Goal: Task Accomplishment & Management: Manage account settings

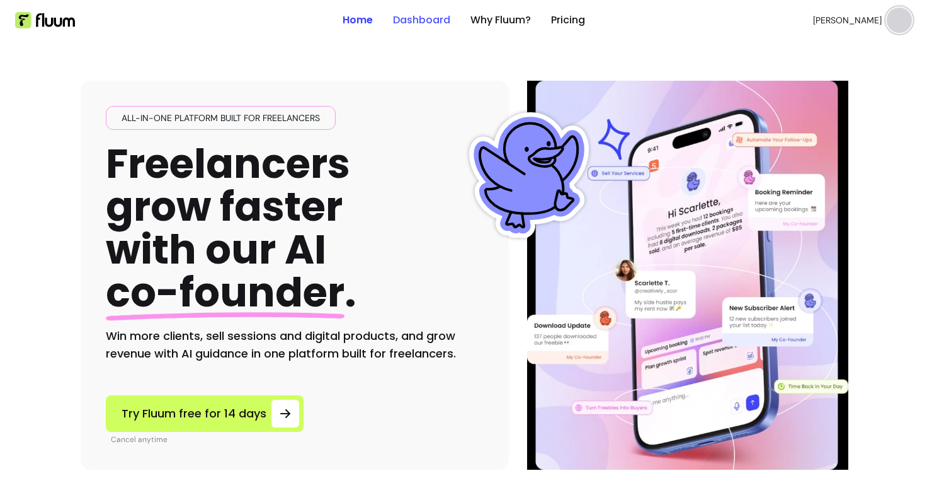
click at [423, 16] on link "Dashboard" at bounding box center [421, 20] width 57 height 15
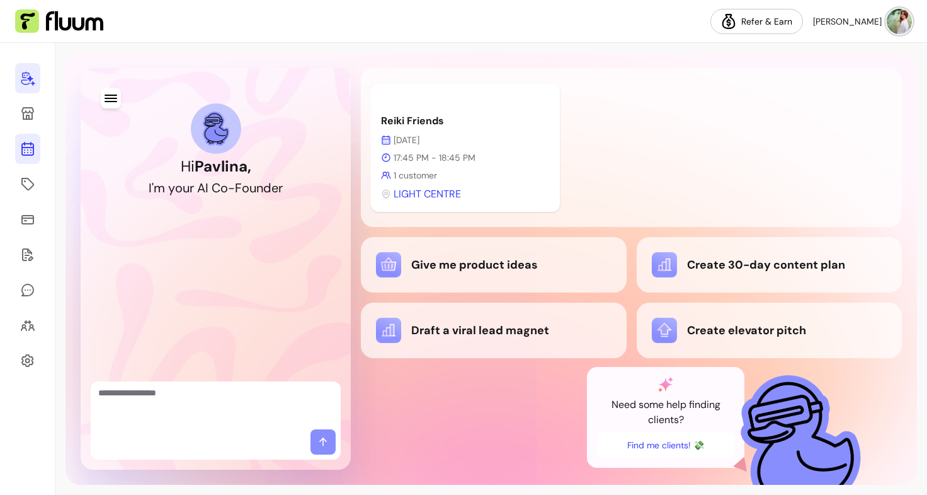
click at [35, 145] on icon at bounding box center [27, 148] width 15 height 15
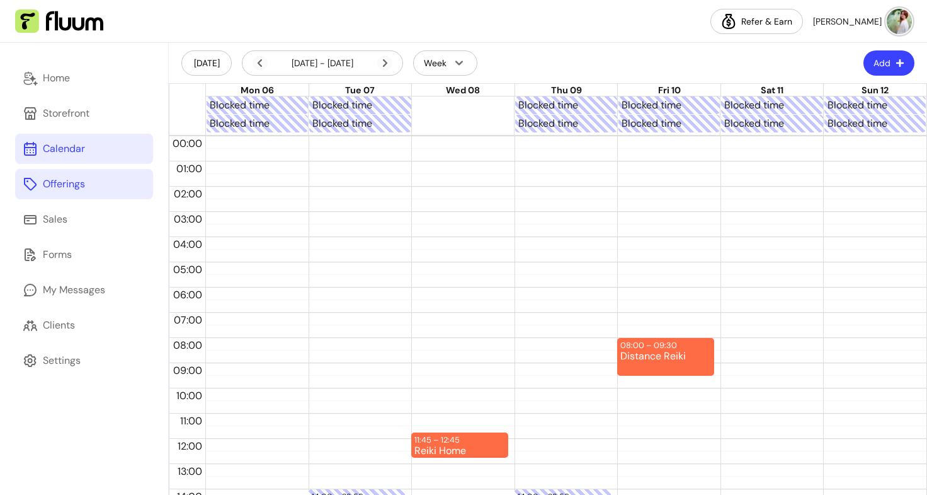
click at [95, 181] on link "Offerings" at bounding box center [84, 184] width 138 height 30
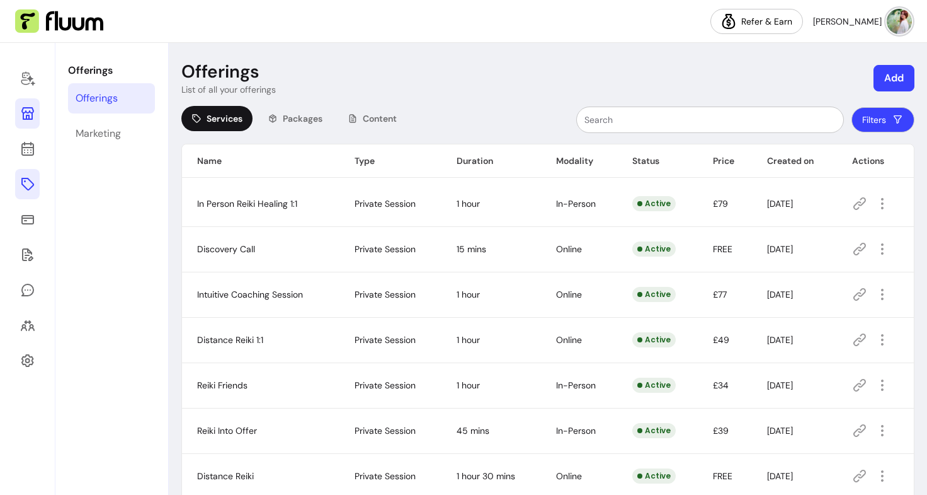
click at [25, 112] on icon at bounding box center [27, 113] width 13 height 13
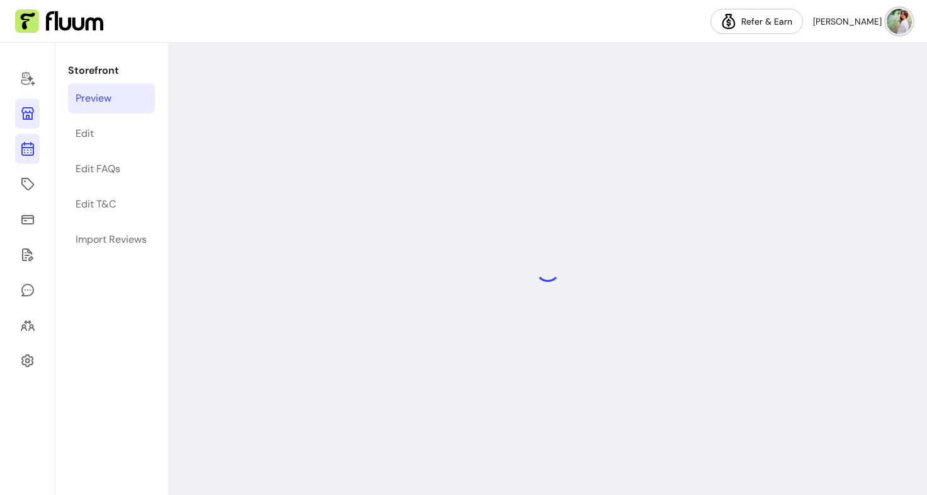
click at [29, 147] on icon at bounding box center [28, 99] width 214 height 180
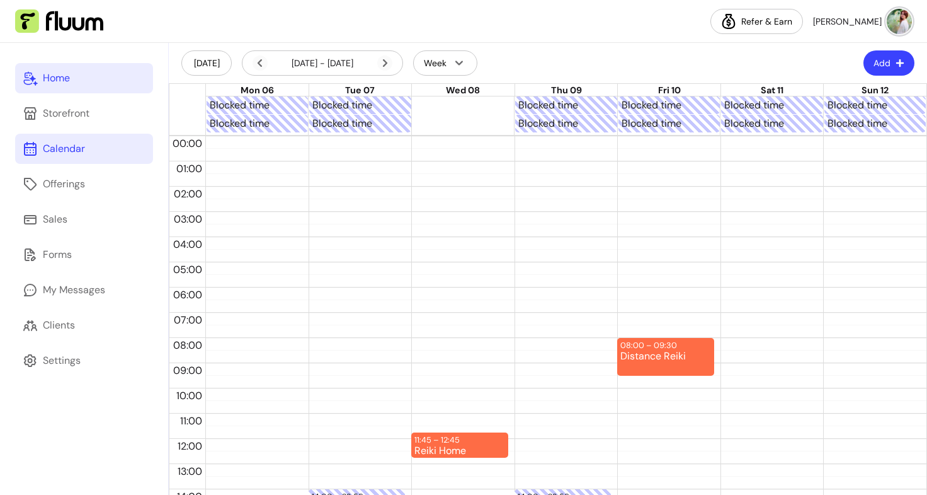
click at [76, 82] on link "Home" at bounding box center [84, 78] width 138 height 30
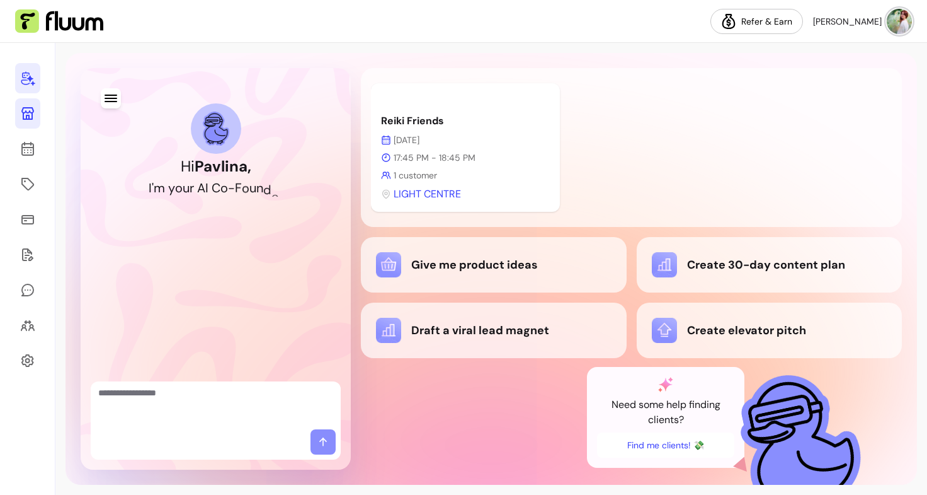
click at [34, 113] on icon at bounding box center [27, 113] width 15 height 15
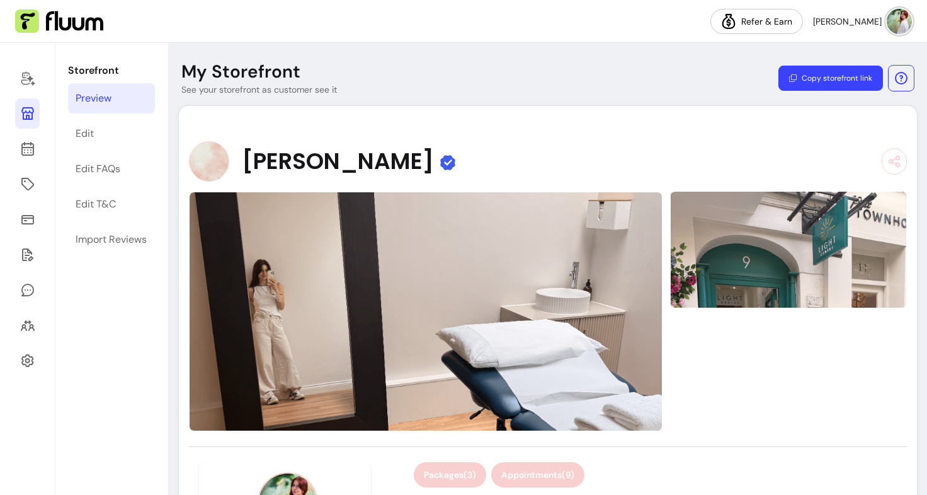
click at [537, 476] on button "Appointments ( 9 )" at bounding box center [537, 474] width 93 height 25
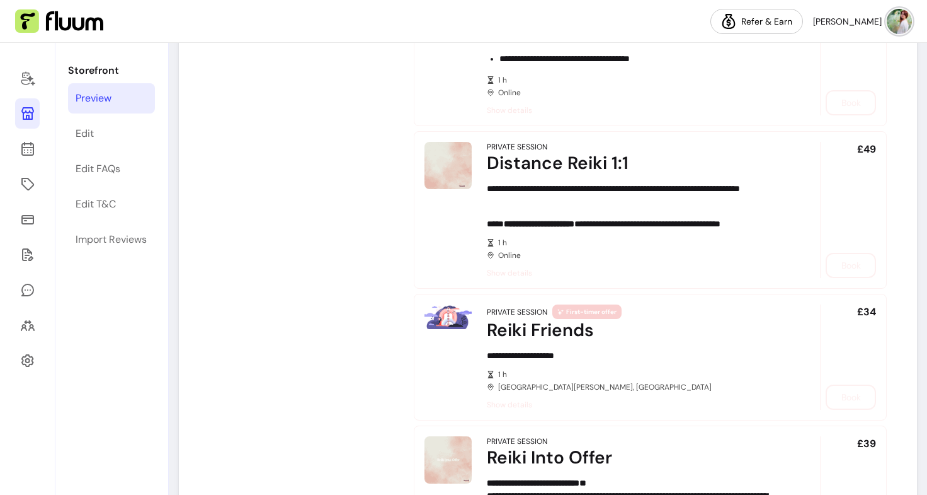
scroll to position [898, 0]
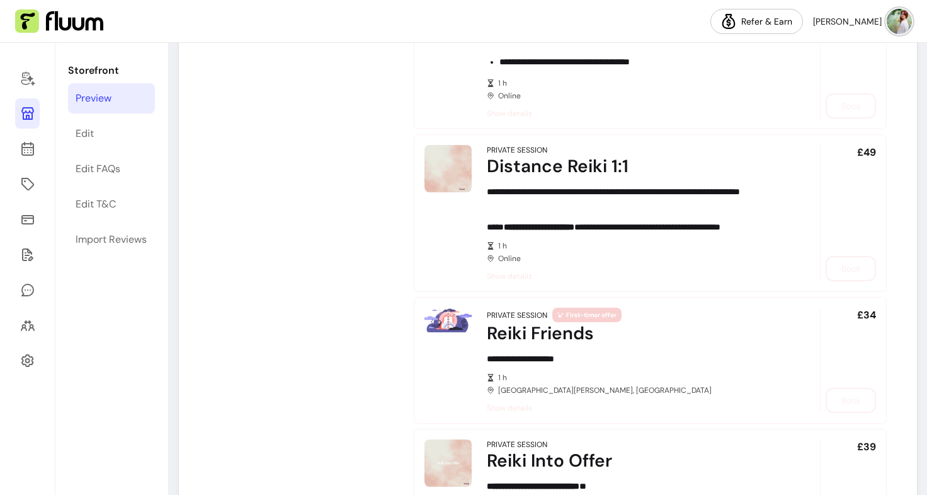
click at [508, 316] on div "Private Session" at bounding box center [517, 315] width 60 height 10
click at [833, 399] on div "£34 Book" at bounding box center [848, 359] width 56 height 105
click at [474, 335] on article "**********" at bounding box center [650, 360] width 473 height 127
click at [516, 408] on span "Show details" at bounding box center [636, 408] width 298 height 10
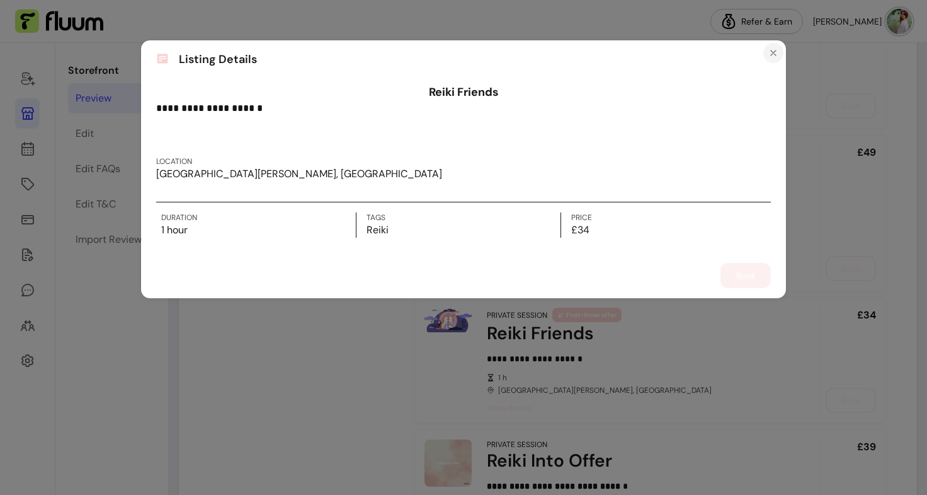
click at [774, 54] on icon "Close" at bounding box center [773, 52] width 5 height 5
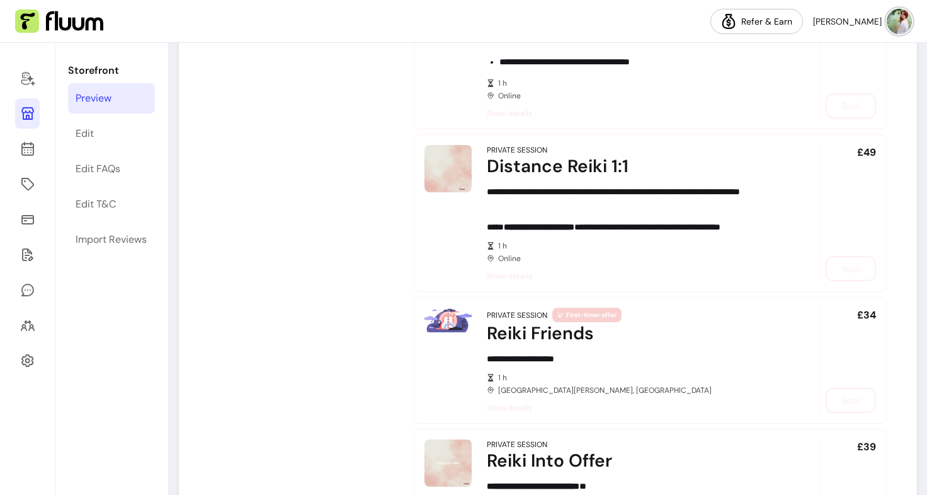
scroll to position [1103, 0]
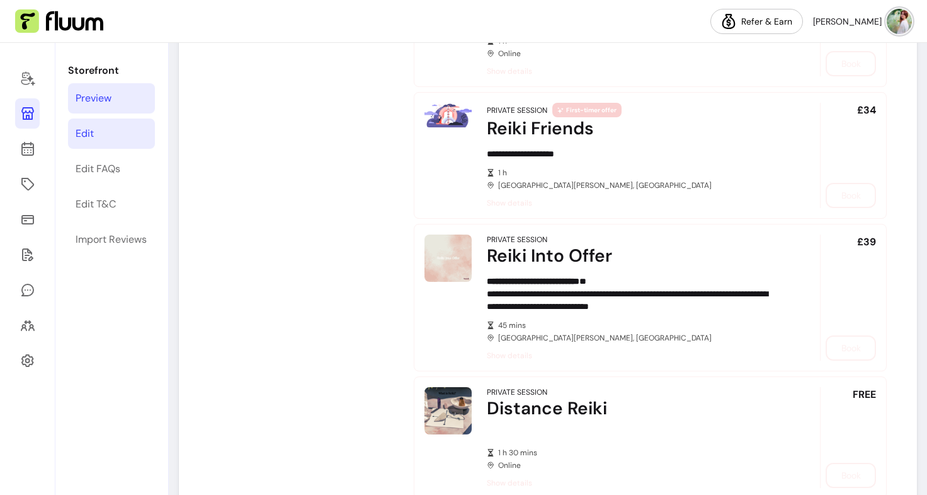
click at [117, 130] on link "Edit" at bounding box center [111, 133] width 87 height 30
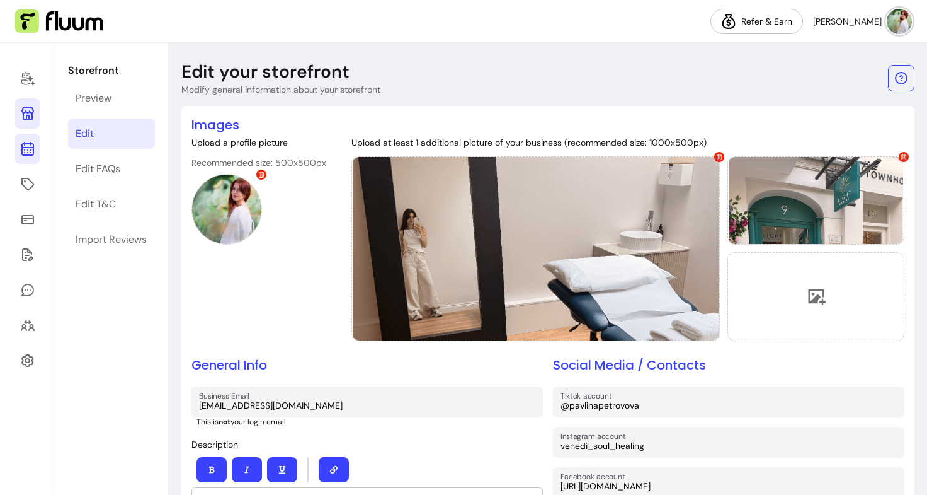
click at [25, 154] on icon at bounding box center [27, 148] width 15 height 15
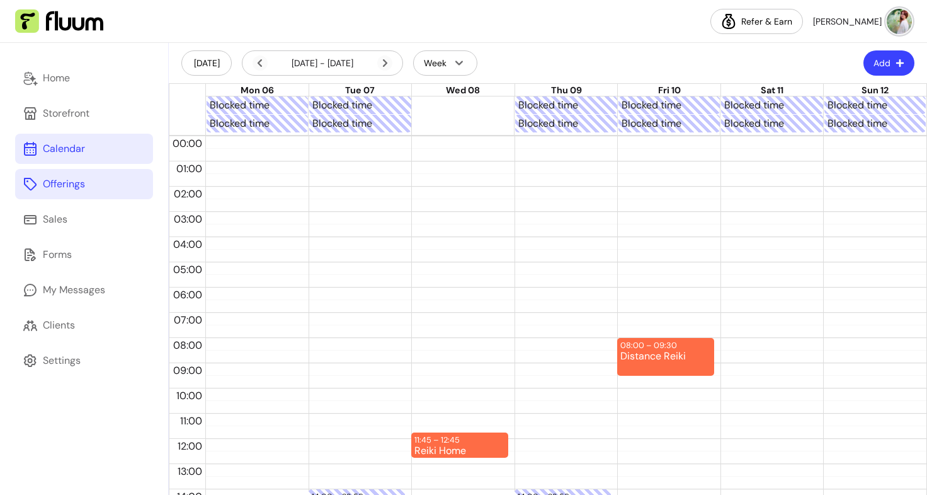
click at [52, 192] on link "Offerings" at bounding box center [84, 184] width 138 height 30
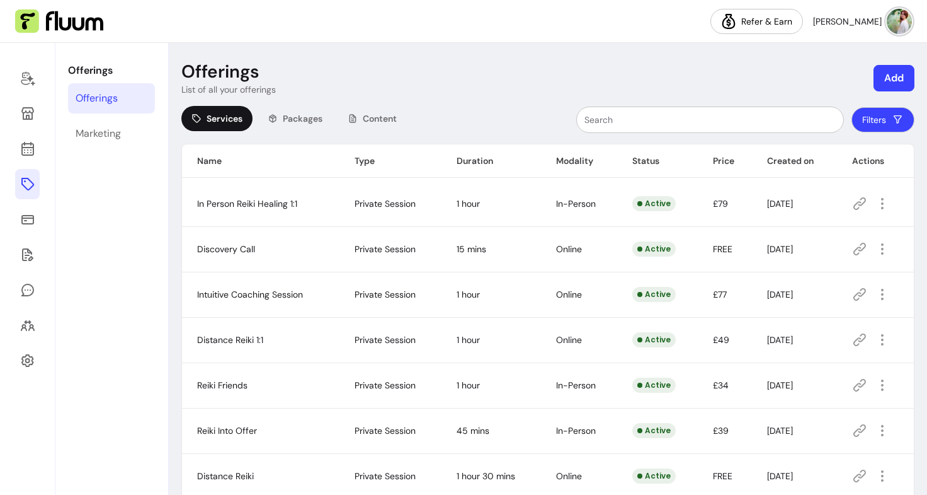
scroll to position [156, 0]
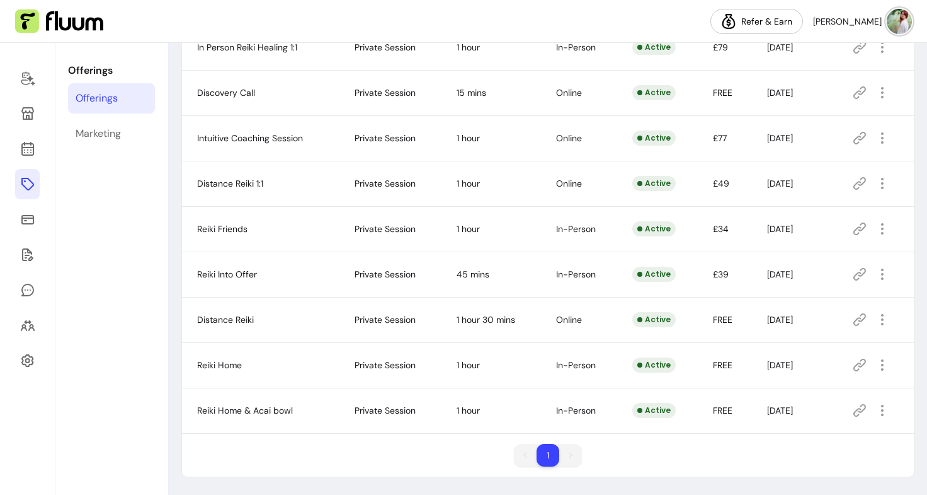
click at [856, 234] on icon at bounding box center [859, 228] width 15 height 15
click at [878, 234] on icon "button" at bounding box center [882, 228] width 14 height 14
drag, startPoint x: 794, startPoint y: 261, endPoint x: 539, endPoint y: 234, distance: 257.3
click at [541, 234] on td "In-Person" at bounding box center [579, 228] width 76 height 45
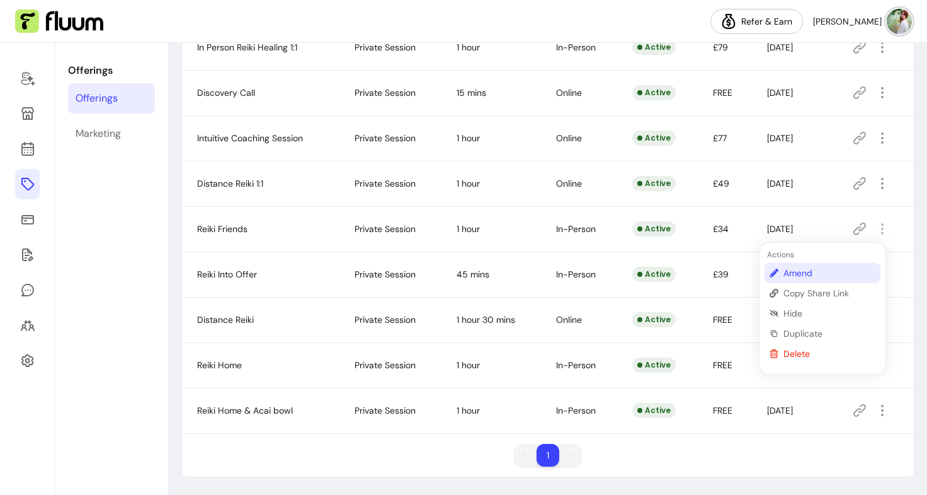
click at [812, 272] on span "Amend" at bounding box center [830, 272] width 92 height 13
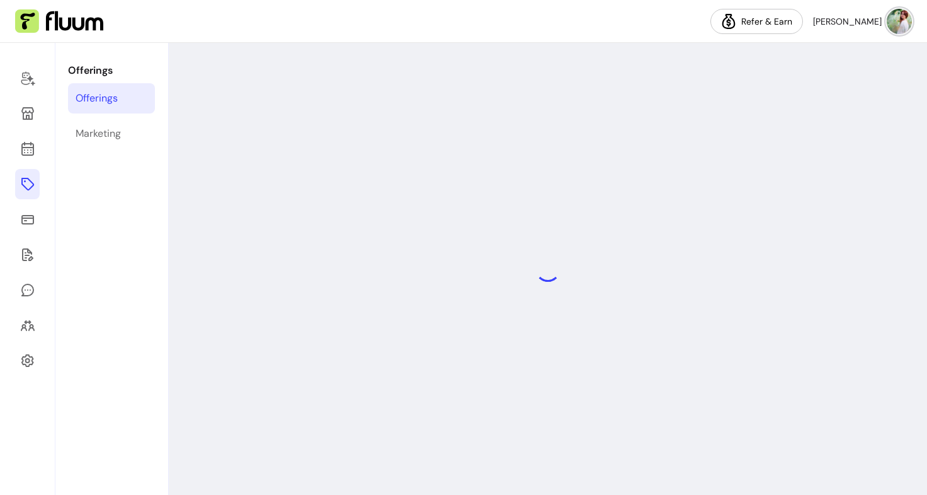
select select "**"
select select "***"
select select "**********"
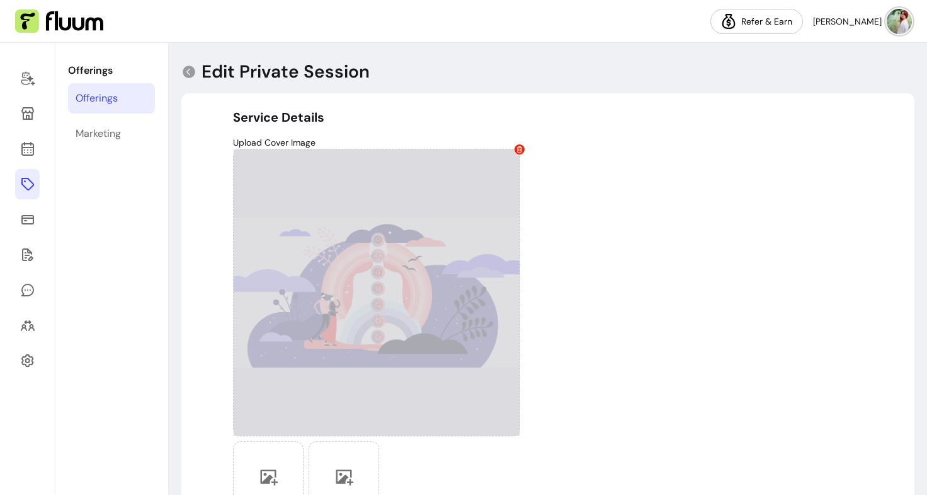
click at [515, 151] on span at bounding box center [520, 149] width 10 height 10
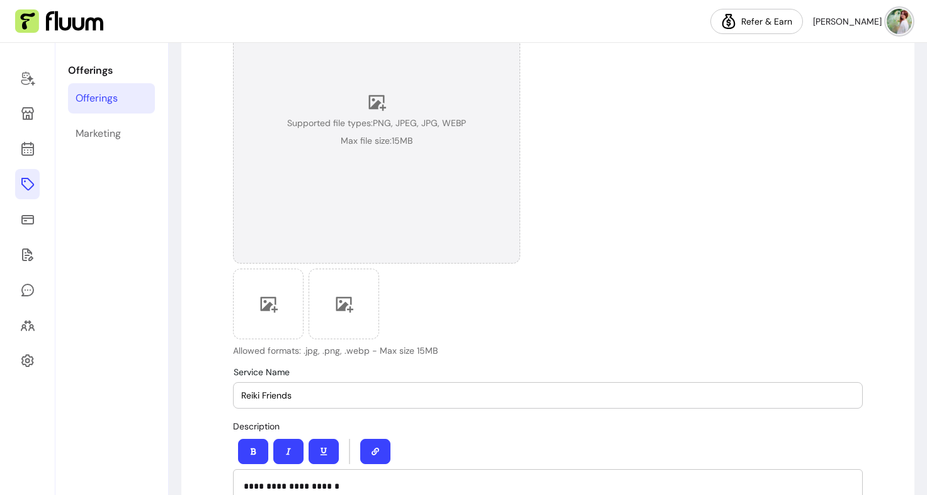
scroll to position [174, 0]
click at [346, 134] on span "Max file size: 15 MB" at bounding box center [377, 138] width 72 height 13
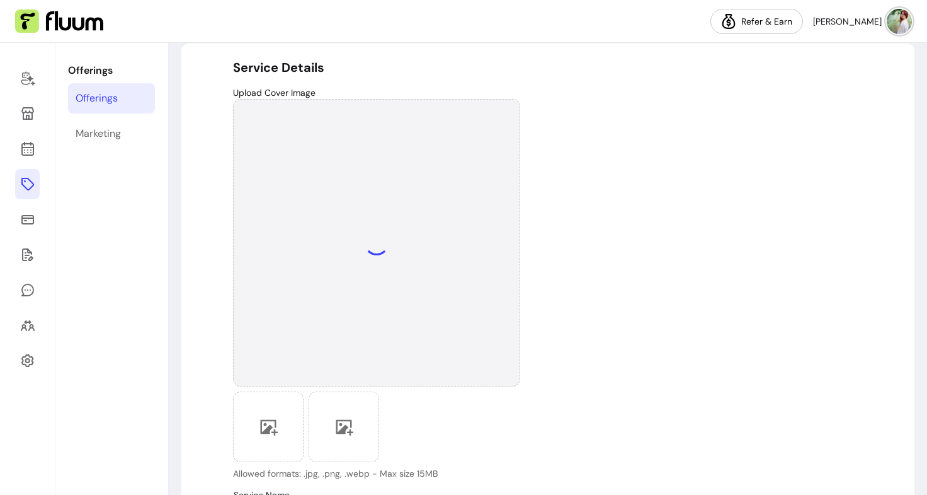
scroll to position [49, 0]
click at [367, 211] on div "Supported file types: PNG, JPEG, JPG, WEBP Max file size: 15 MB" at bounding box center [376, 243] width 287 height 287
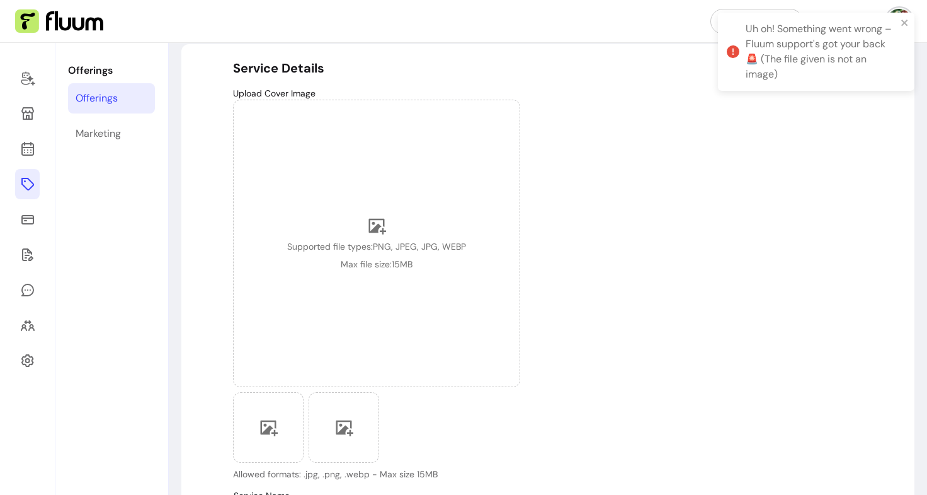
click at [415, 232] on div "Supported file types: PNG, JPEG, JPG, WEBP Max file size: 15 MB" at bounding box center [376, 243] width 179 height 54
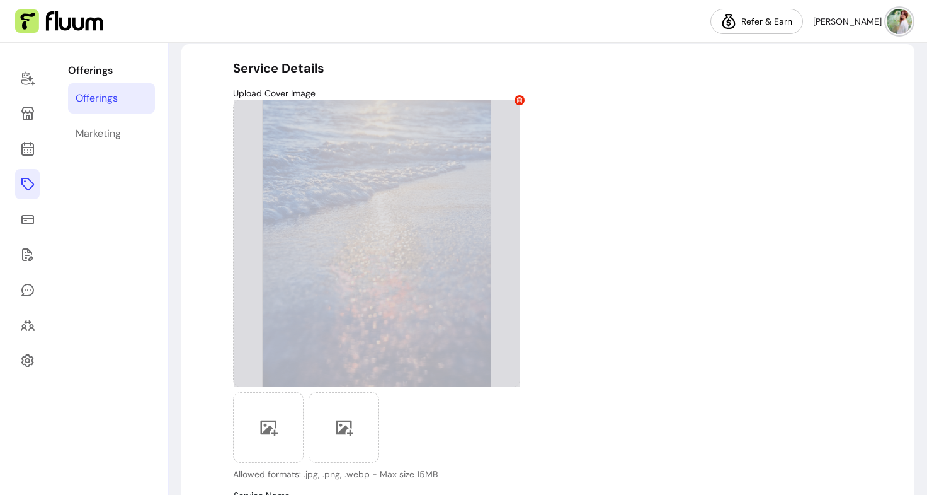
click at [247, 319] on div at bounding box center [376, 243] width 287 height 287
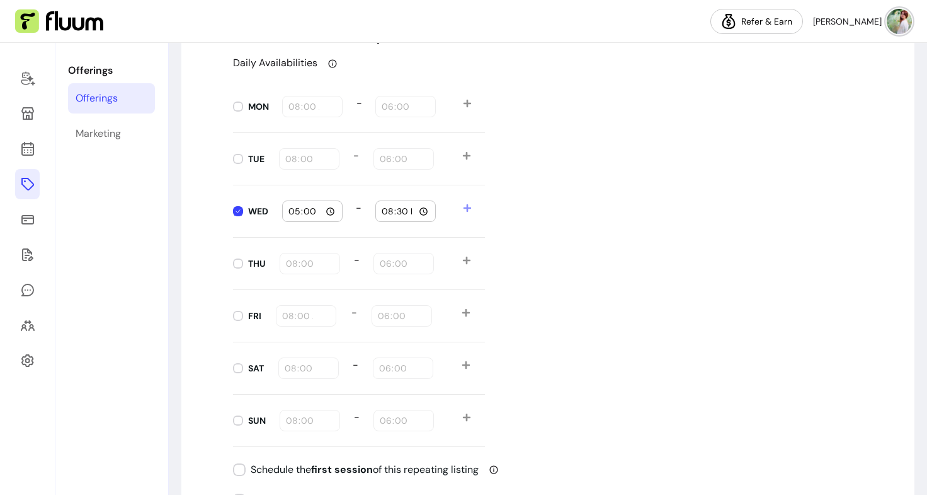
scroll to position [1351, 0]
click at [305, 209] on input "17:00" at bounding box center [312, 210] width 49 height 14
click at [325, 212] on input "17:00" at bounding box center [312, 210] width 49 height 14
click at [670, 316] on div "Daily Availabilities MON 08:00 - 18:00 TUE 08:00 - 18:00 WED 14:00 - 20:30 THU …" at bounding box center [548, 250] width 630 height 391
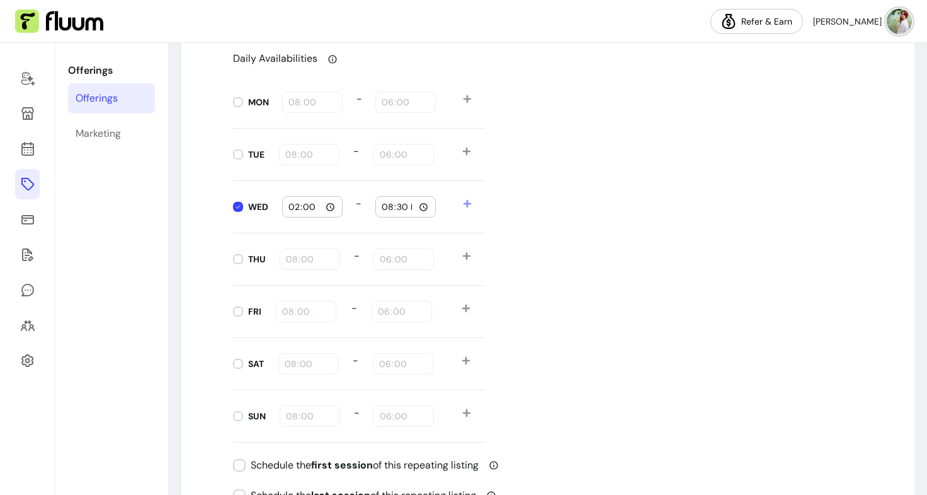
scroll to position [1350, 0]
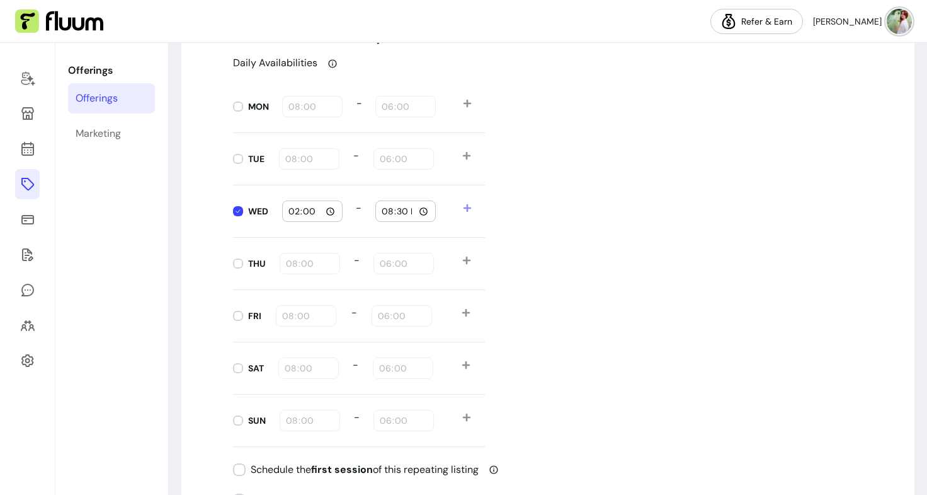
click at [327, 209] on input "14:00" at bounding box center [312, 211] width 49 height 14
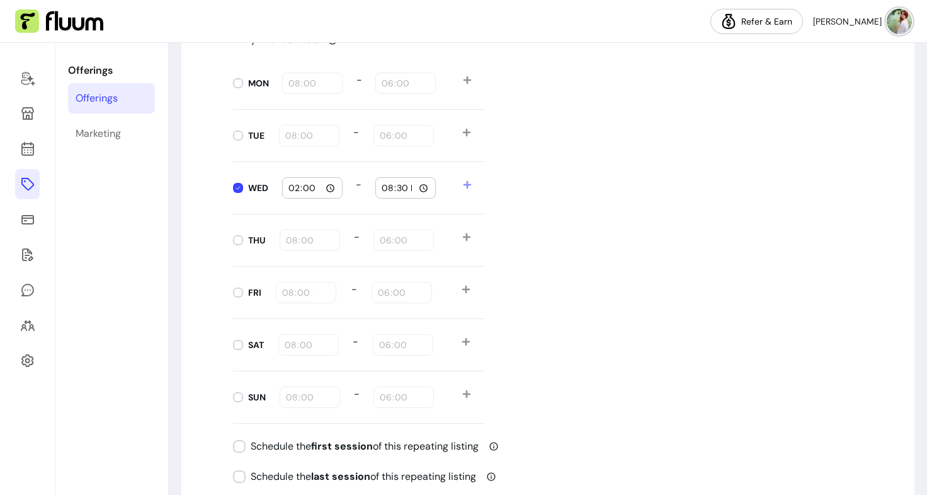
scroll to position [1374, 0]
click at [324, 184] on input "14:00" at bounding box center [312, 187] width 49 height 14
type input "14:30"
click at [684, 221] on div "Daily Availabilities MON 08:00 - 18:00 TUE 08:00 - 18:00 WED 14:30 - 20:30 THU …" at bounding box center [548, 226] width 630 height 391
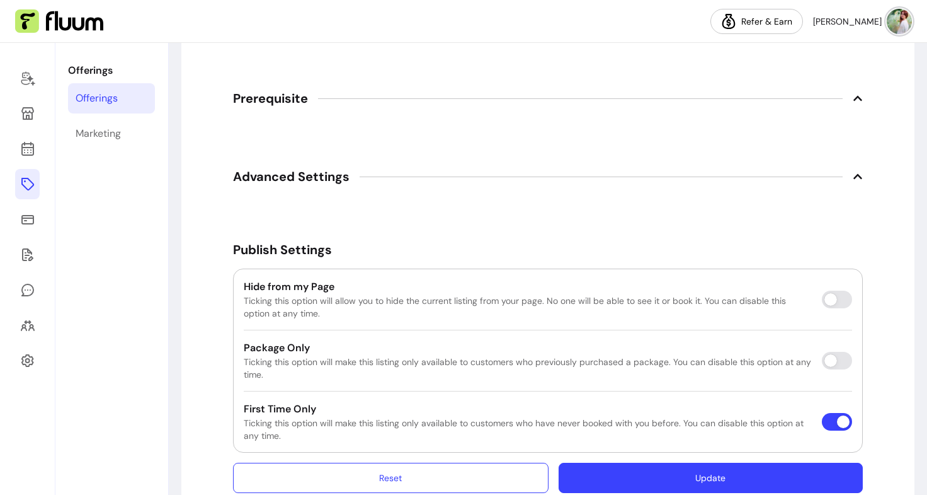
scroll to position [2010, 0]
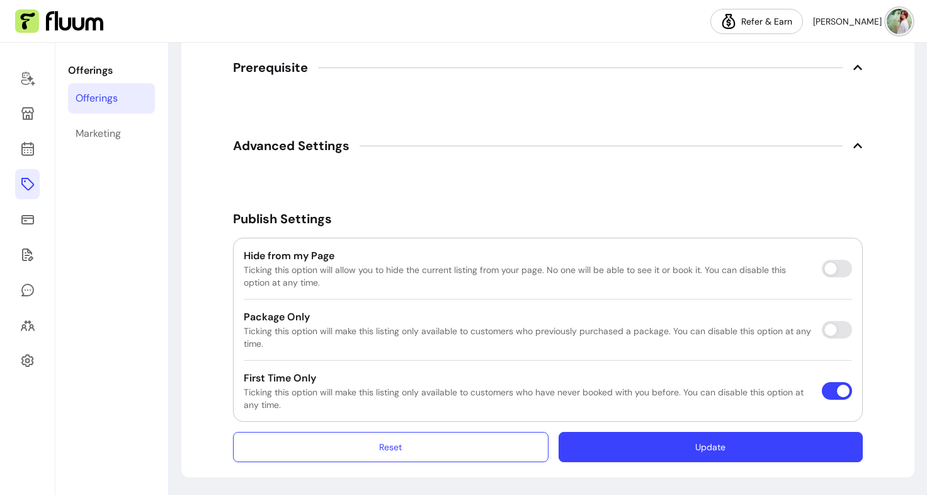
click at [685, 443] on button "Update" at bounding box center [711, 447] width 304 height 30
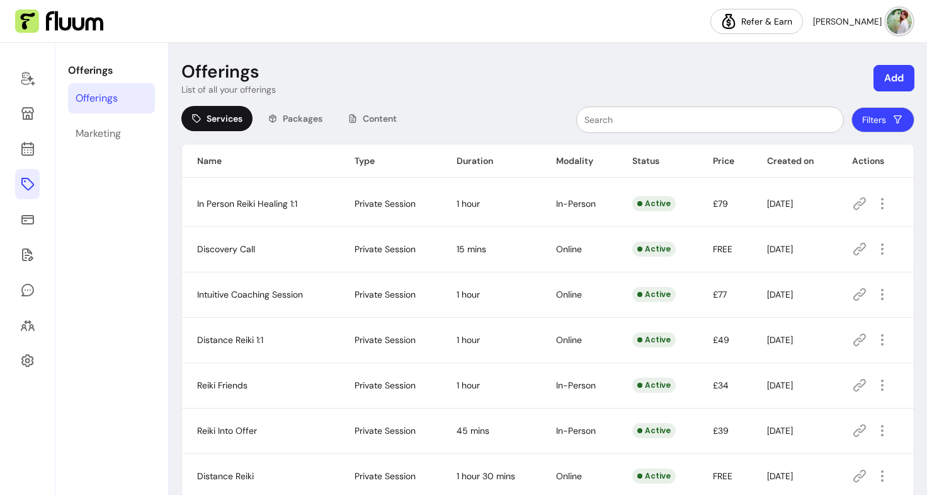
scroll to position [156, 0]
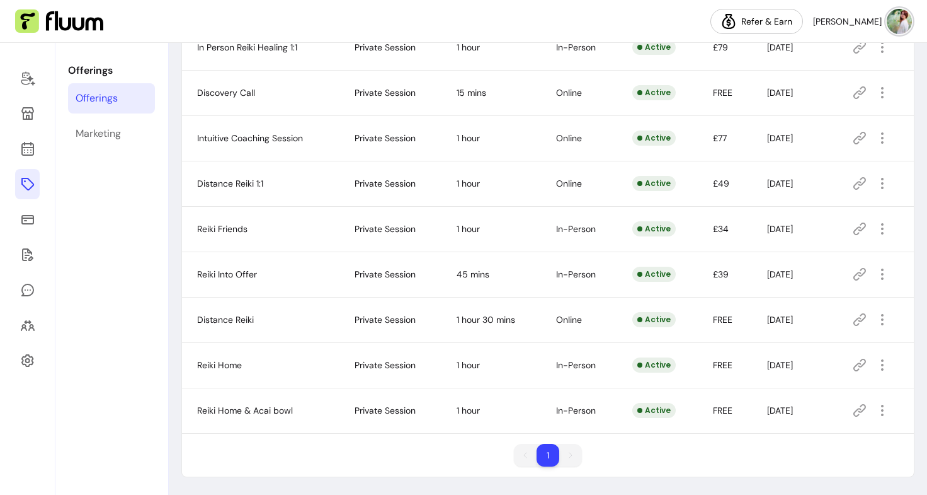
click at [268, 311] on td "Distance Reiki" at bounding box center [260, 319] width 157 height 45
click at [853, 234] on icon at bounding box center [859, 228] width 15 height 15
click at [35, 69] on link at bounding box center [27, 78] width 25 height 30
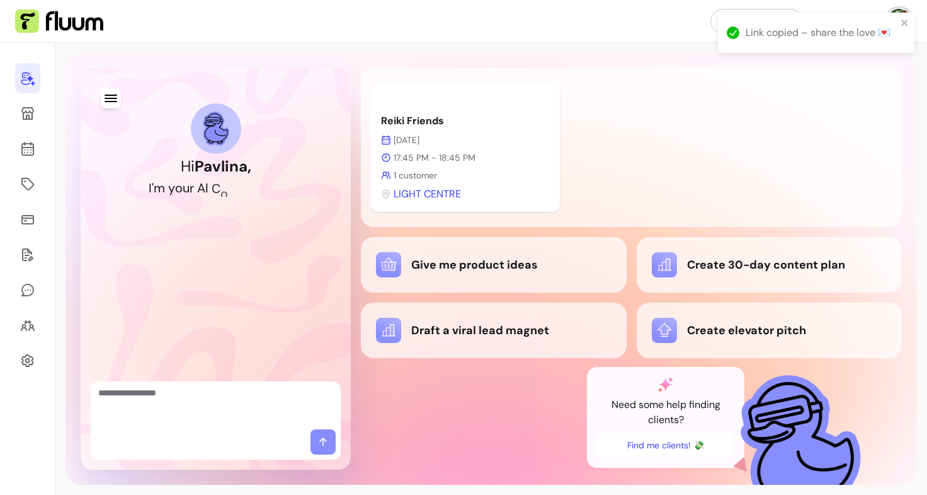
click at [19, 79] on link at bounding box center [27, 78] width 25 height 30
click at [25, 106] on icon at bounding box center [27, 113] width 15 height 15
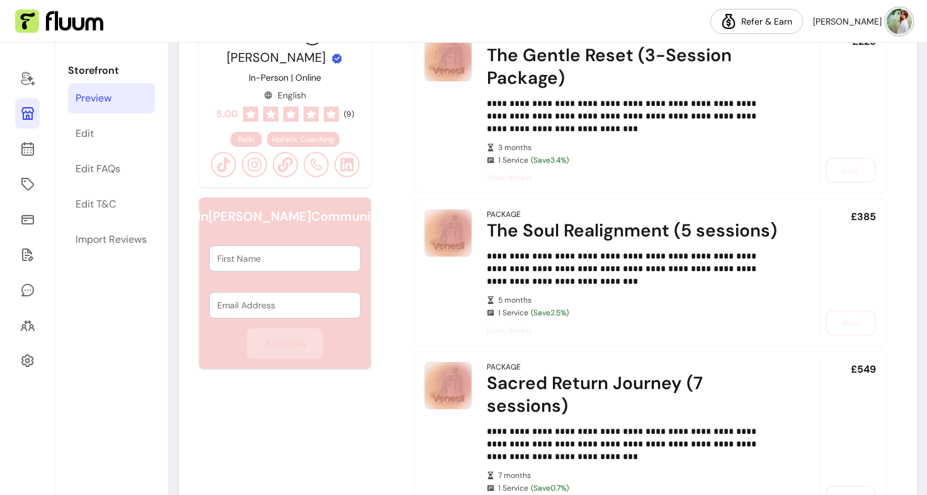
scroll to position [499, 0]
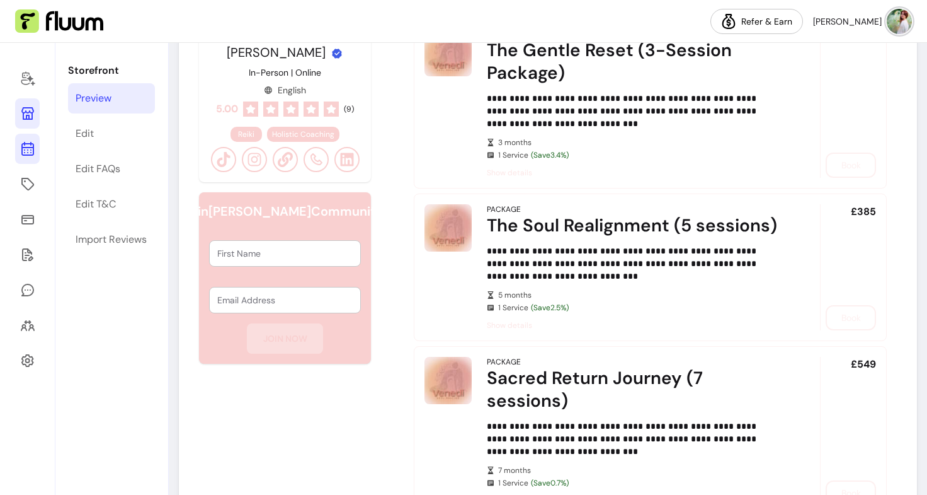
click at [32, 145] on icon at bounding box center [27, 148] width 15 height 15
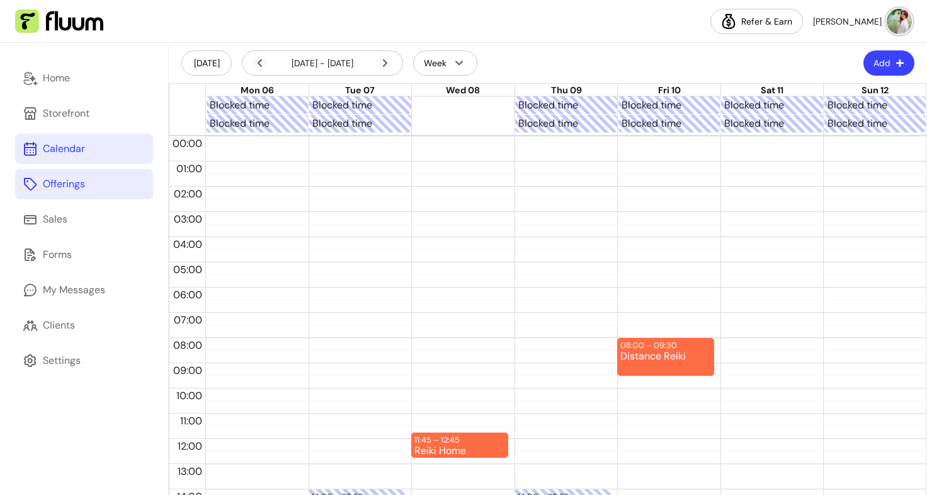
click at [108, 186] on link "Offerings" at bounding box center [84, 184] width 138 height 30
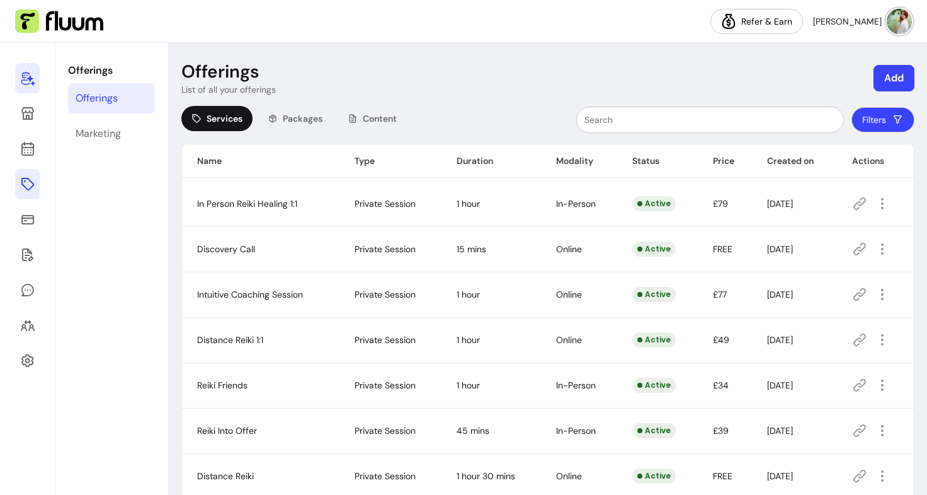
click at [31, 75] on icon at bounding box center [27, 78] width 15 height 15
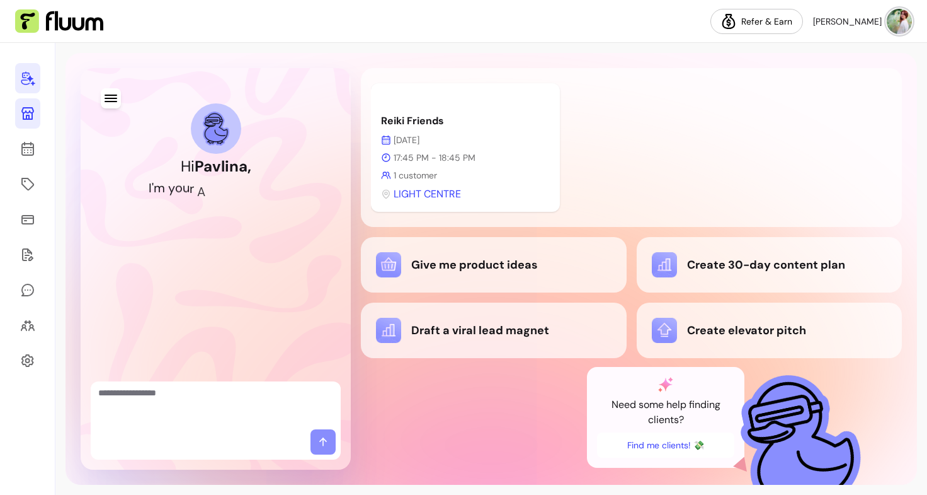
click at [25, 113] on icon at bounding box center [27, 113] width 13 height 13
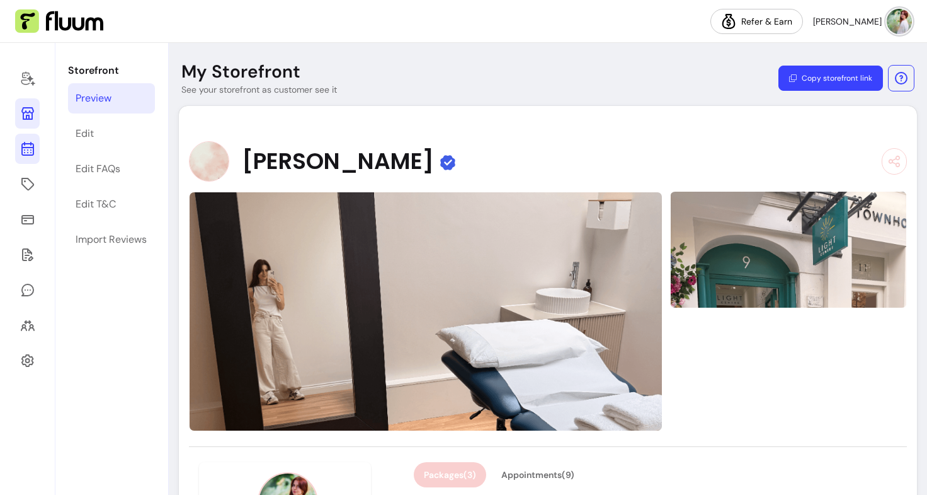
click at [20, 150] on icon at bounding box center [27, 148] width 15 height 15
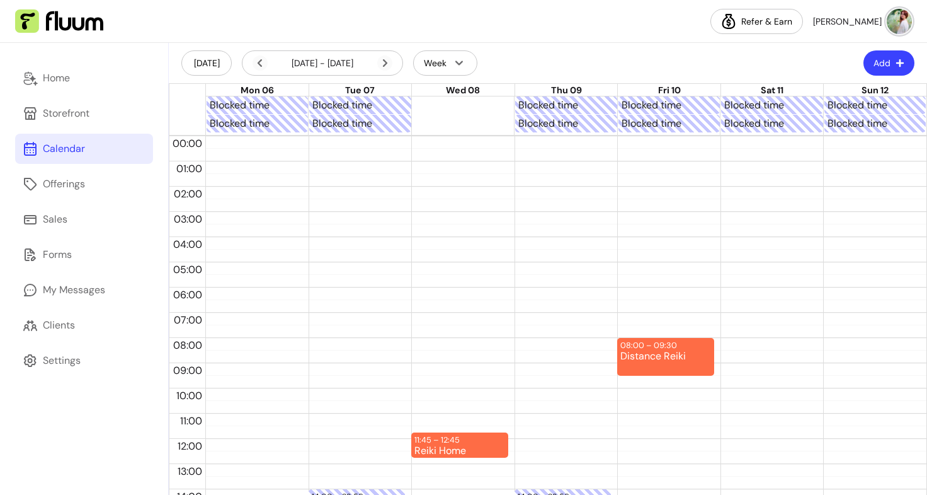
scroll to position [246, 0]
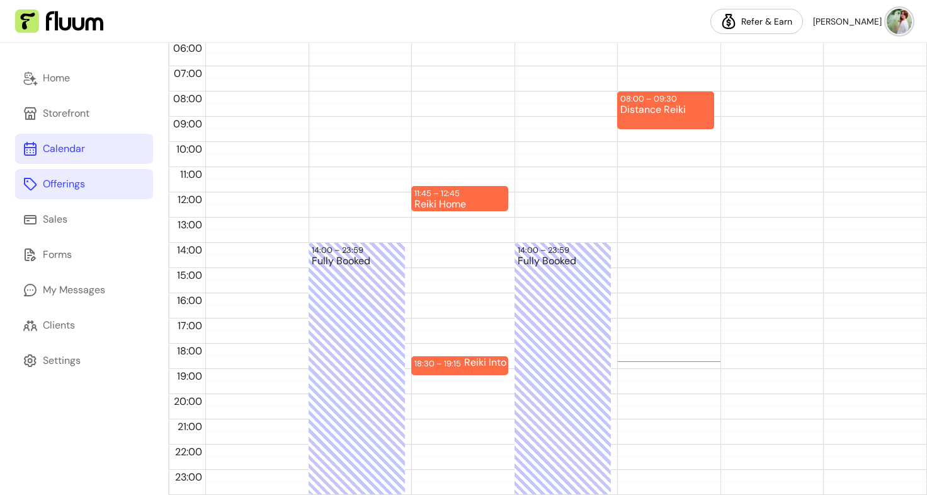
click at [79, 183] on div "Offerings" at bounding box center [64, 183] width 42 height 15
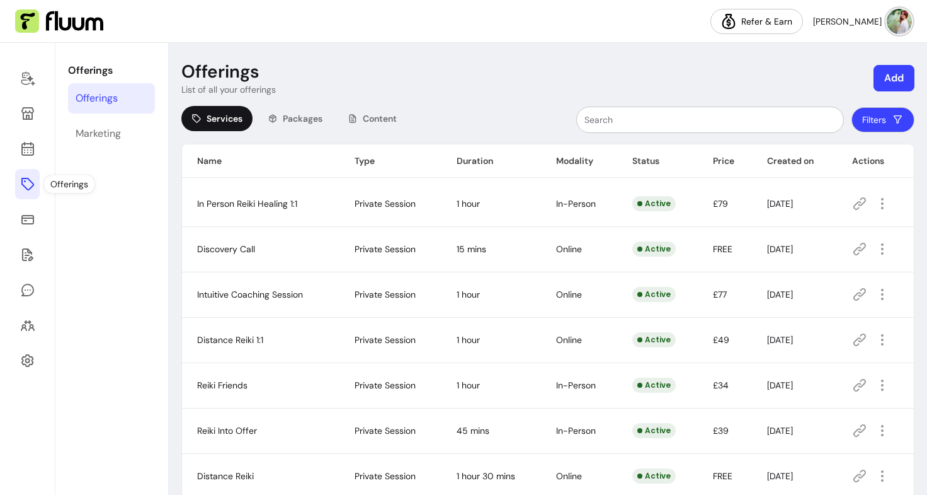
scroll to position [156, 0]
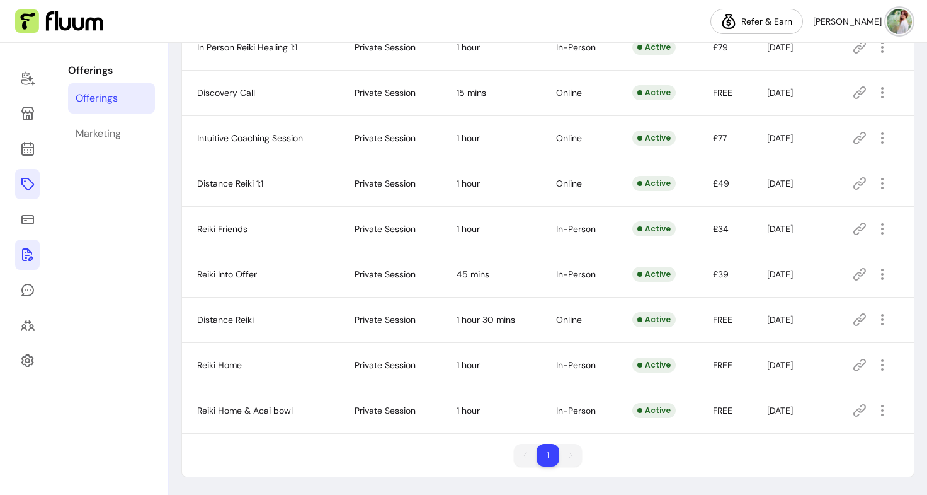
click at [31, 250] on icon at bounding box center [27, 254] width 15 height 15
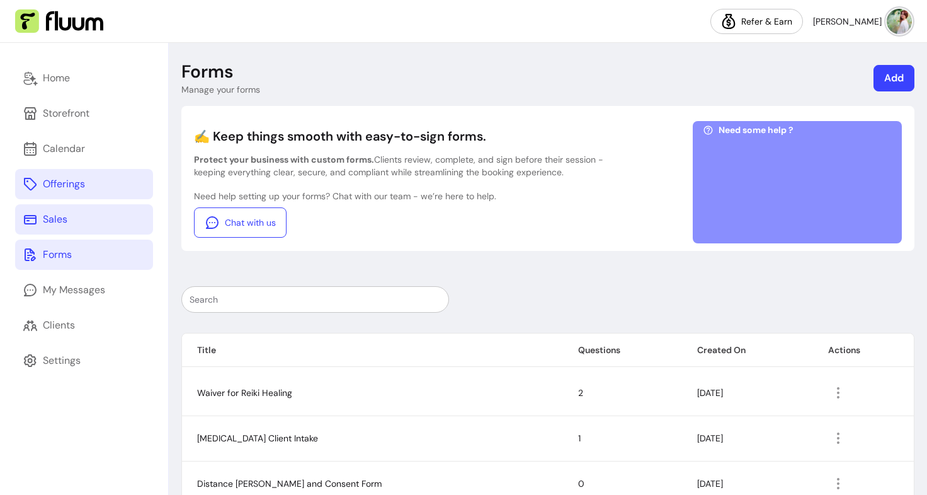
click at [33, 226] on icon at bounding box center [30, 219] width 15 height 15
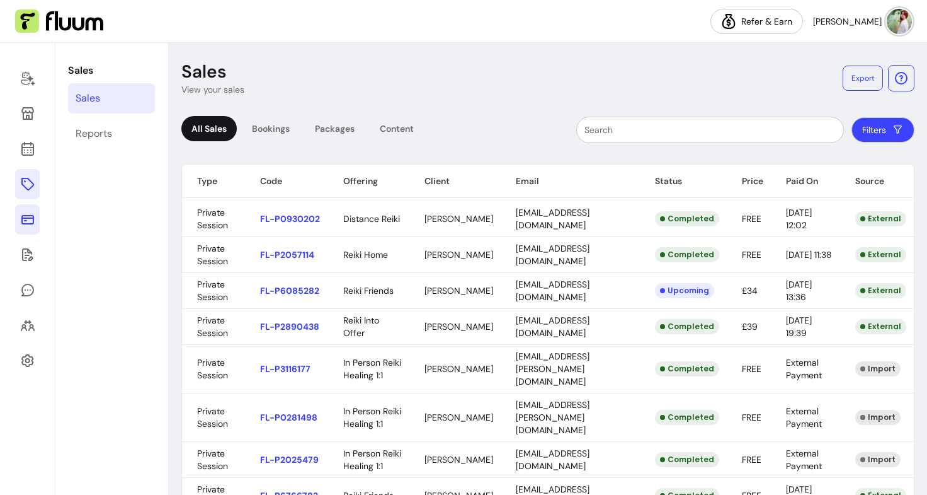
click at [35, 185] on link at bounding box center [27, 184] width 25 height 30
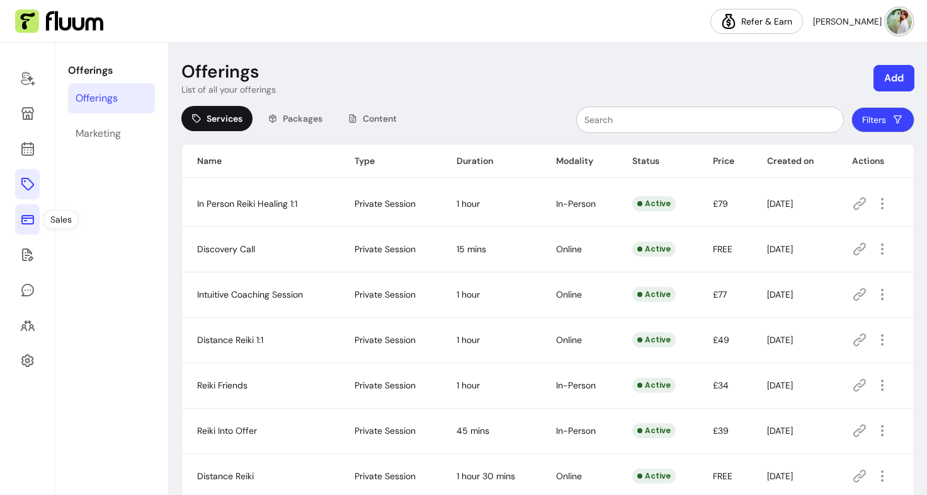
click at [26, 218] on icon at bounding box center [27, 219] width 13 height 9
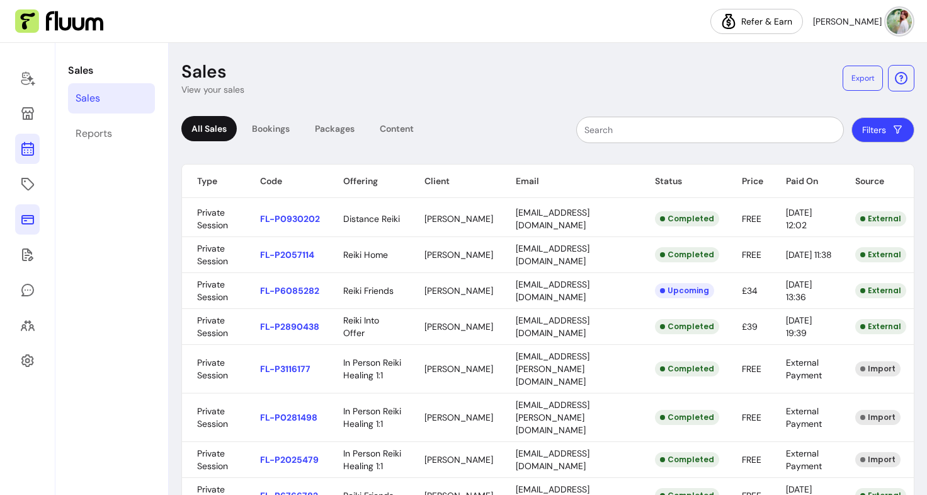
click at [32, 142] on icon at bounding box center [27, 148] width 15 height 15
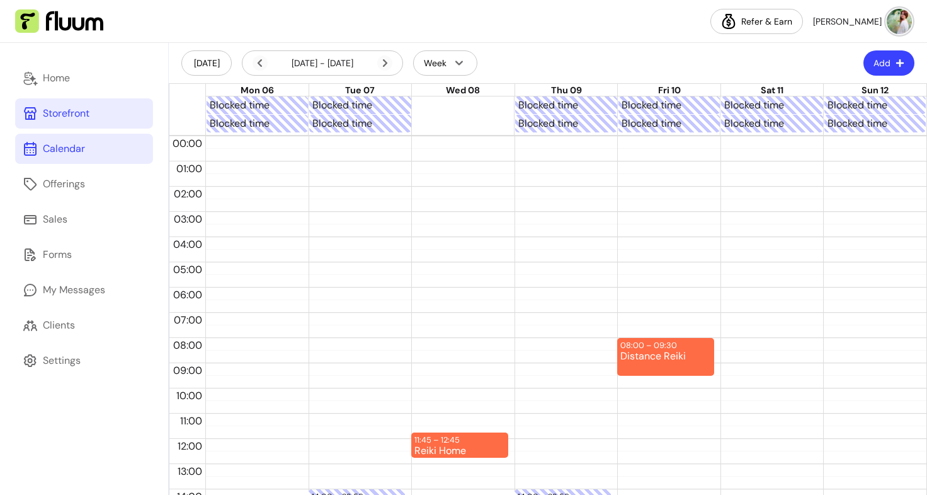
click at [47, 125] on link "Storefront" at bounding box center [84, 113] width 138 height 30
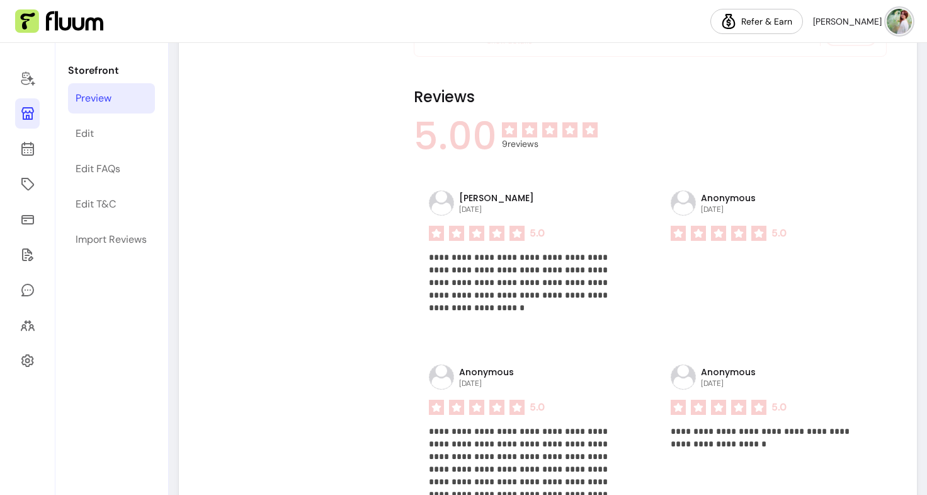
scroll to position [959, 0]
click at [379, 176] on div "**********" at bounding box center [548, 501] width 718 height 1996
click at [35, 148] on link at bounding box center [27, 149] width 25 height 30
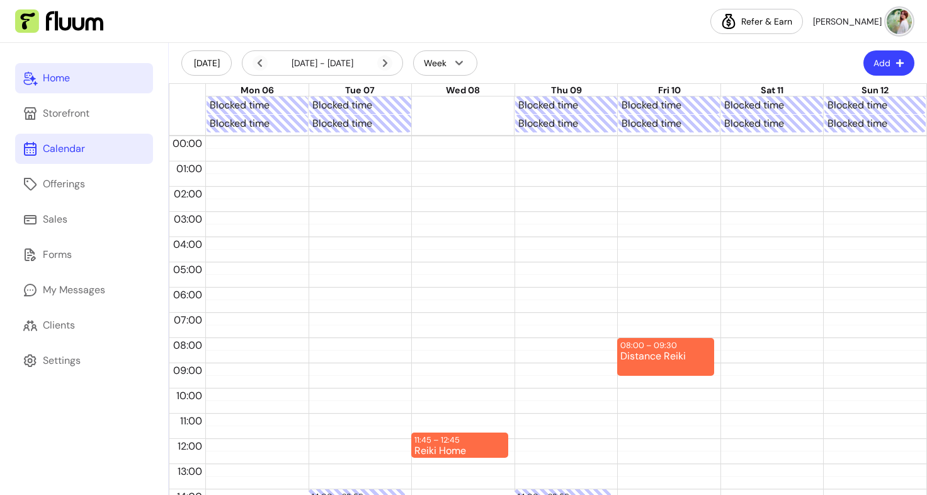
click at [70, 74] on div "Home" at bounding box center [56, 78] width 27 height 15
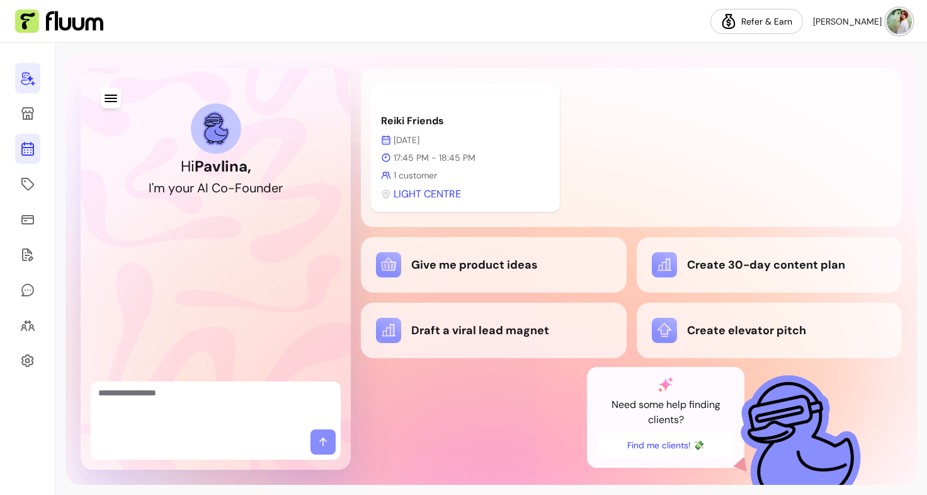
click at [26, 161] on link at bounding box center [27, 149] width 25 height 30
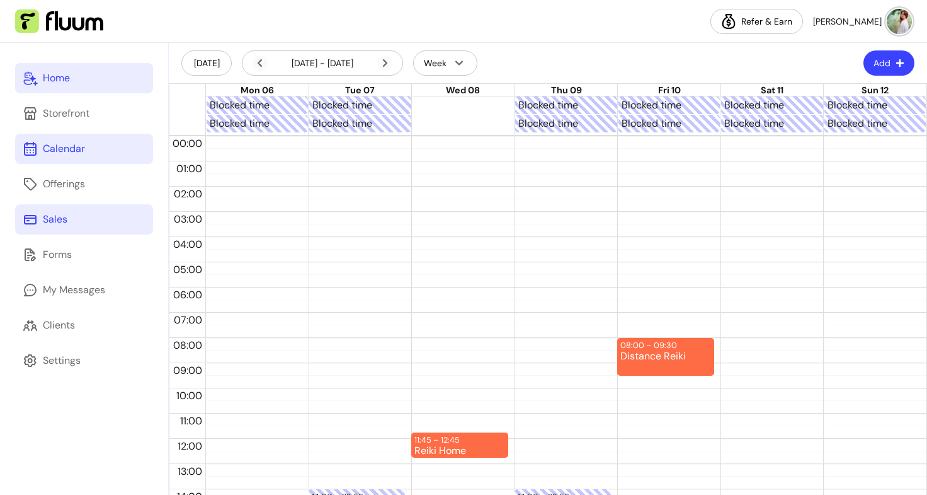
click at [72, 222] on link "Sales" at bounding box center [84, 219] width 138 height 30
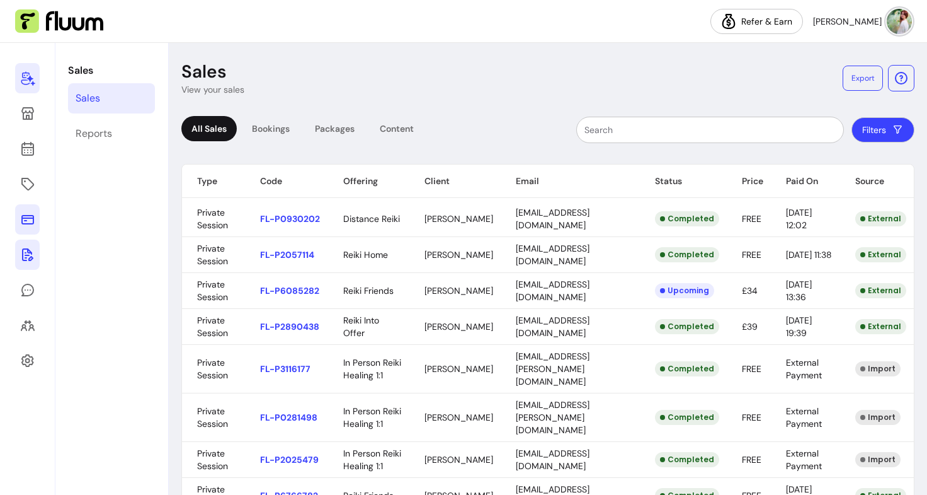
click at [18, 258] on link at bounding box center [27, 254] width 25 height 30
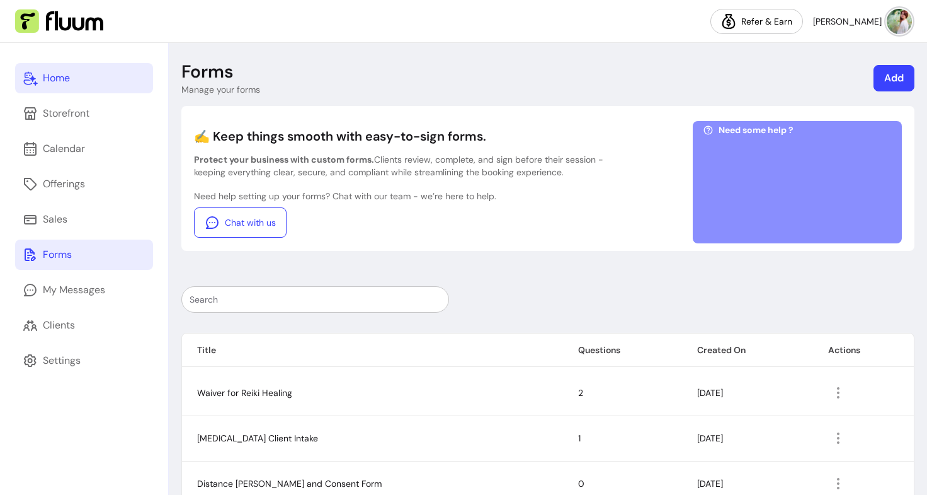
scroll to position [73, 0]
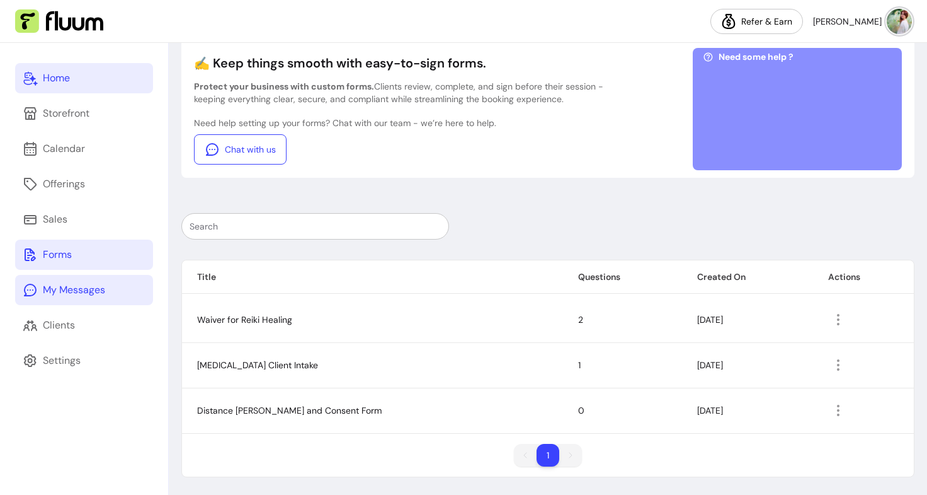
click at [104, 281] on link "My Messages" at bounding box center [84, 290] width 138 height 30
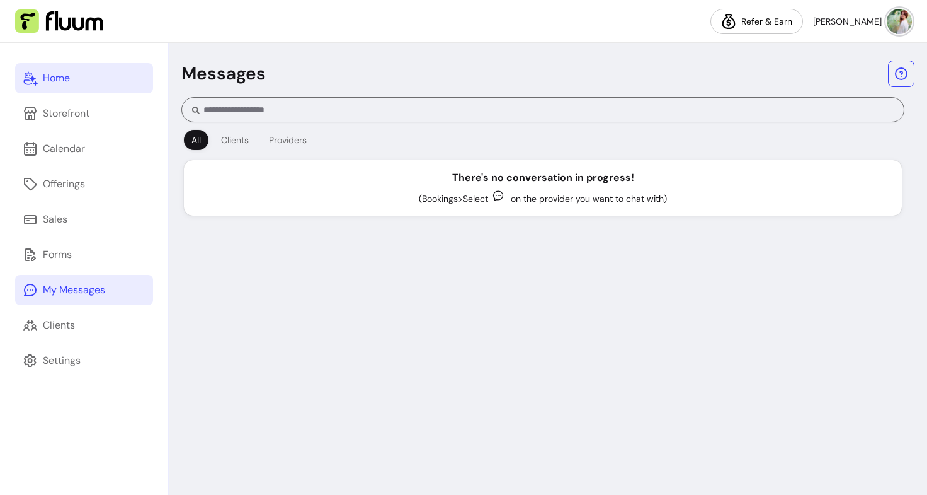
click at [71, 309] on div "Home Storefront Calendar Offerings Sales Forms My Messages Clients Settings" at bounding box center [84, 269] width 168 height 452
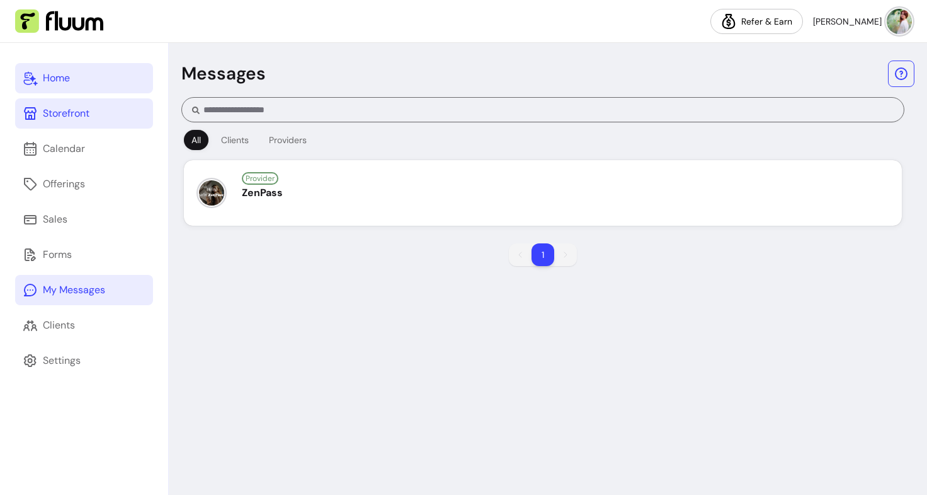
click at [81, 120] on div "Storefront" at bounding box center [66, 113] width 47 height 15
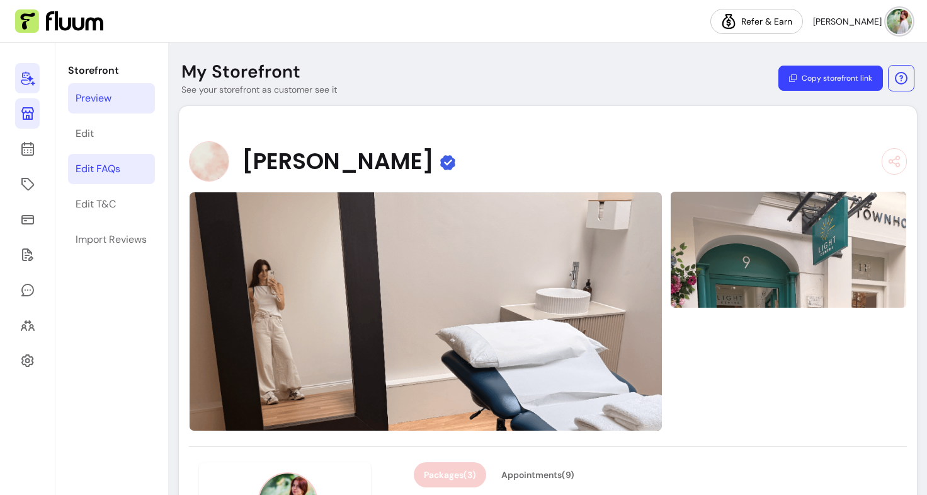
click at [91, 170] on div "Edit FAQs" at bounding box center [98, 168] width 45 height 15
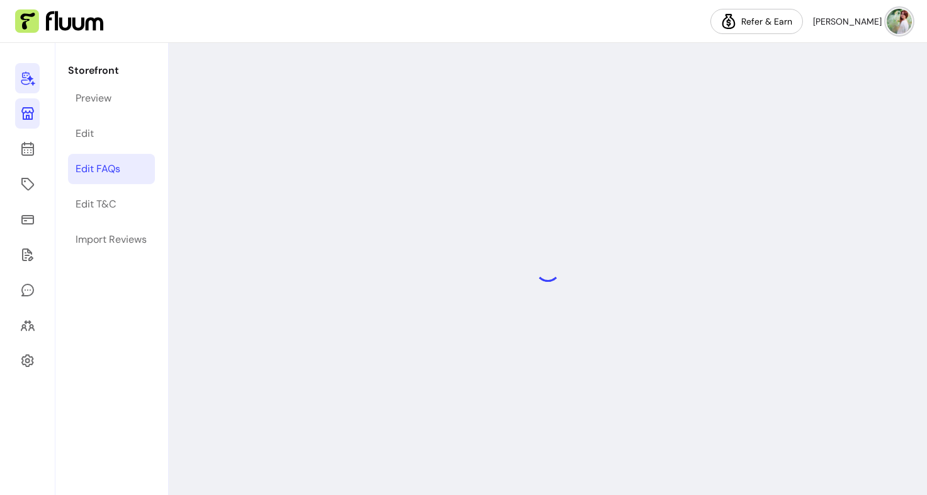
select select "*"
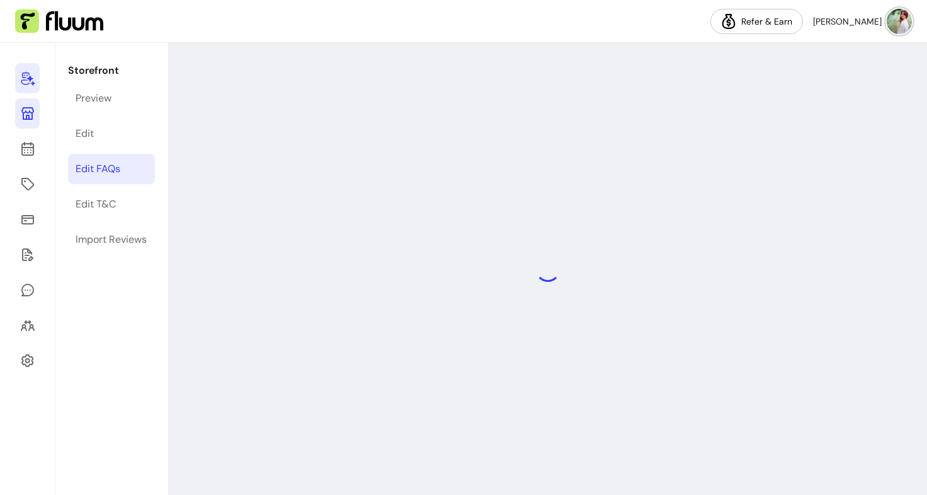
select select "*"
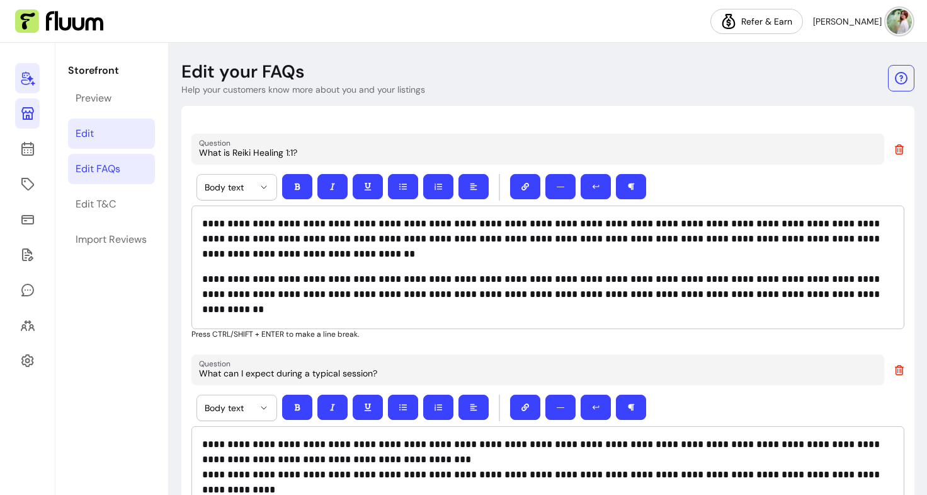
click at [91, 137] on div "Edit" at bounding box center [85, 133] width 18 height 15
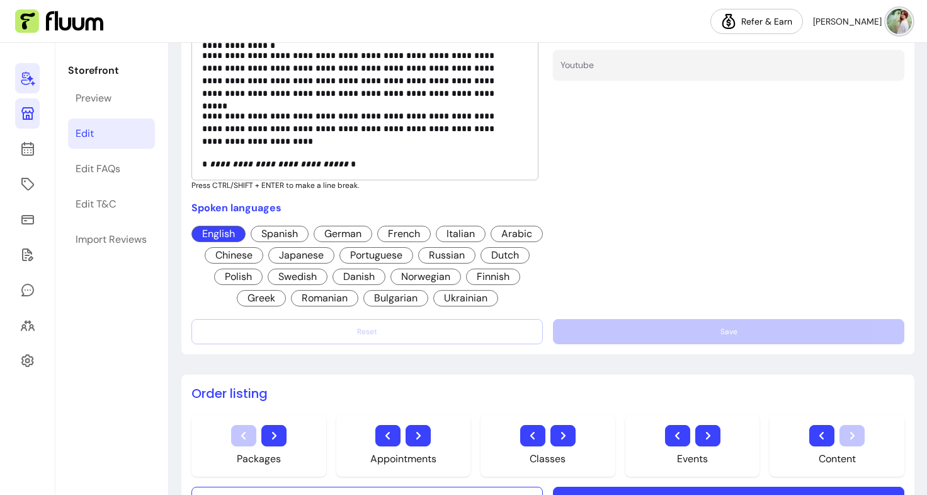
scroll to position [941, 0]
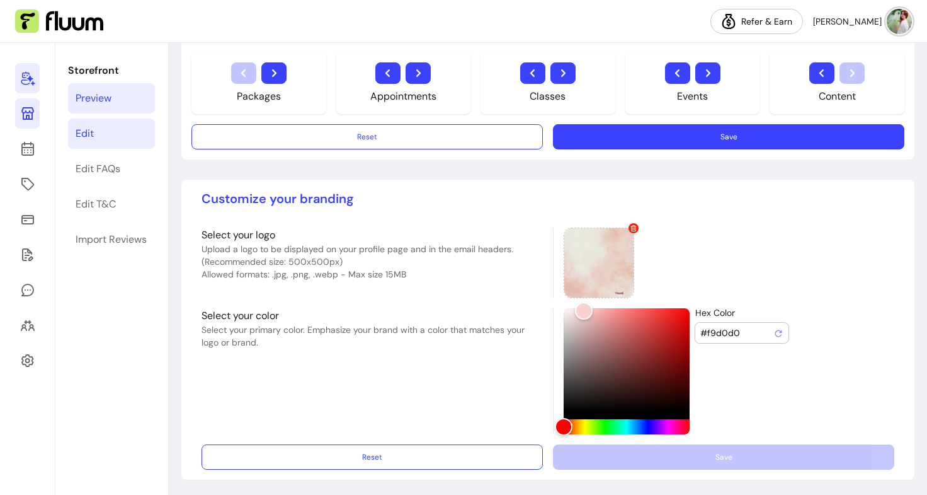
click at [109, 102] on div "Preview" at bounding box center [94, 98] width 36 height 15
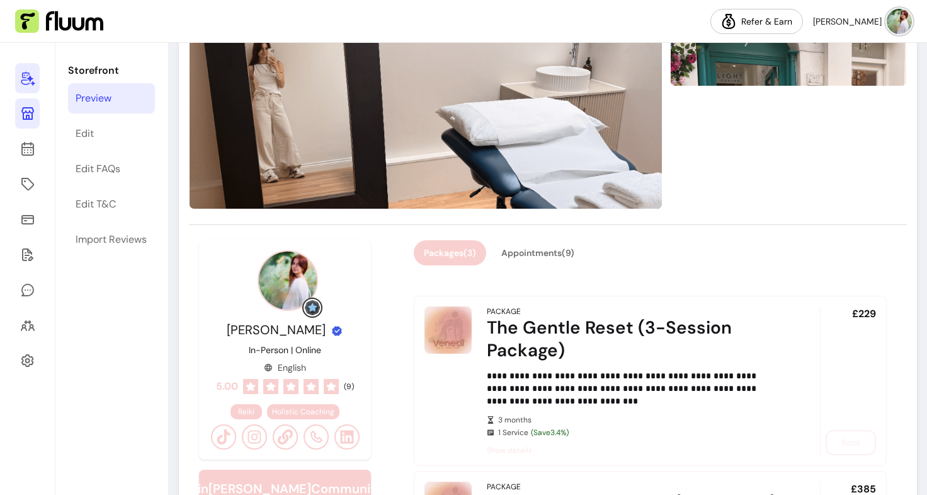
scroll to position [222, 0]
click at [26, 152] on icon at bounding box center [27, 148] width 15 height 15
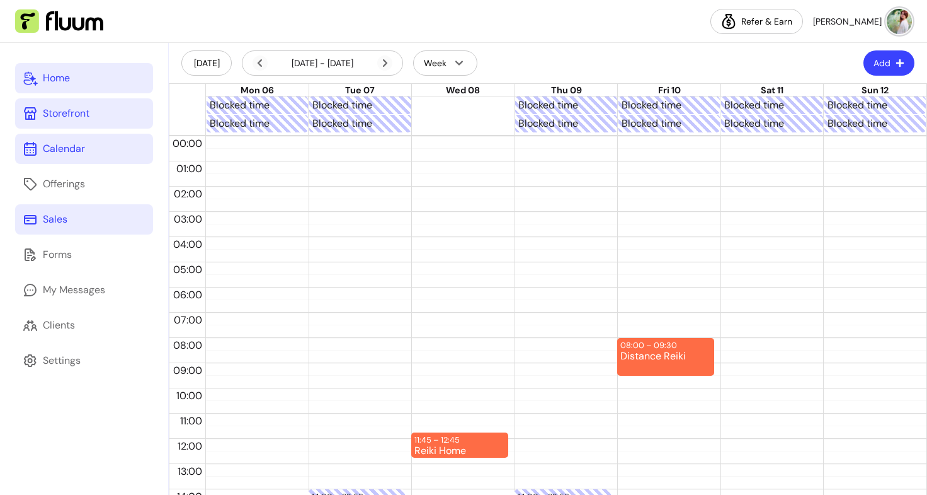
click at [55, 214] on div "Sales" at bounding box center [55, 219] width 25 height 15
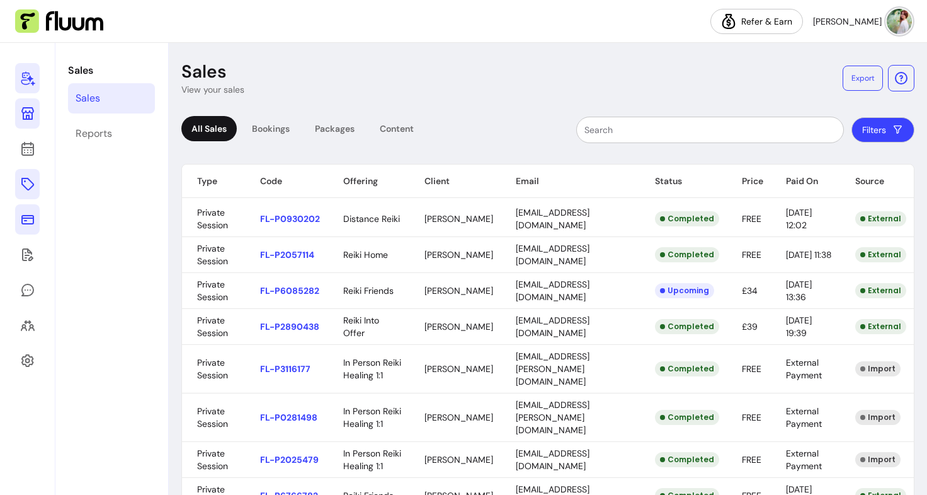
click at [34, 180] on icon at bounding box center [27, 183] width 15 height 15
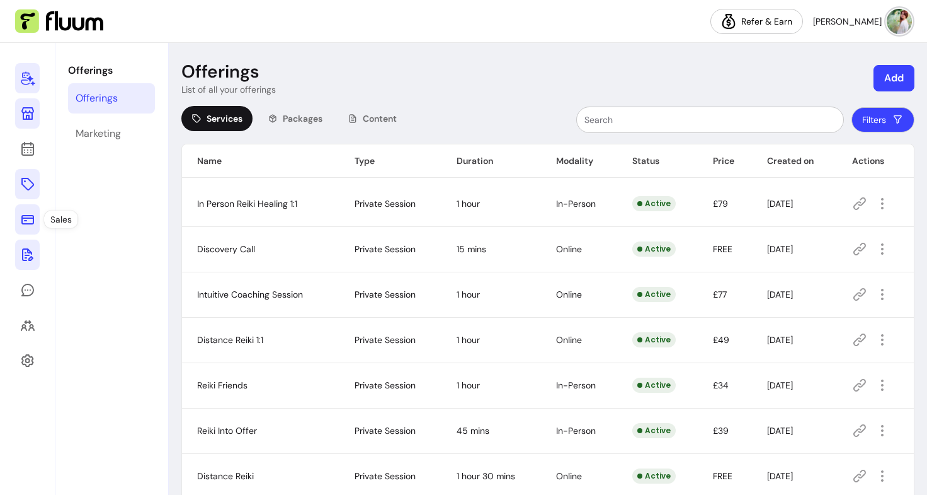
click at [35, 253] on link at bounding box center [27, 254] width 25 height 30
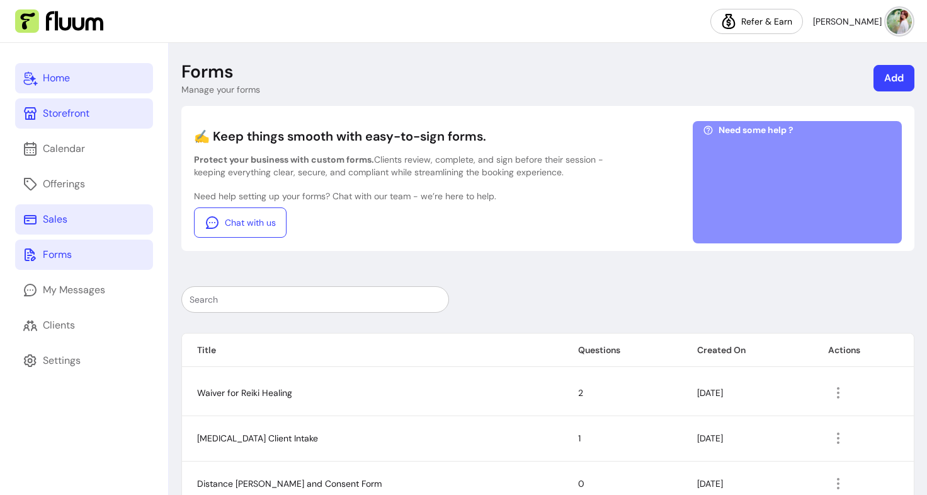
scroll to position [73, 0]
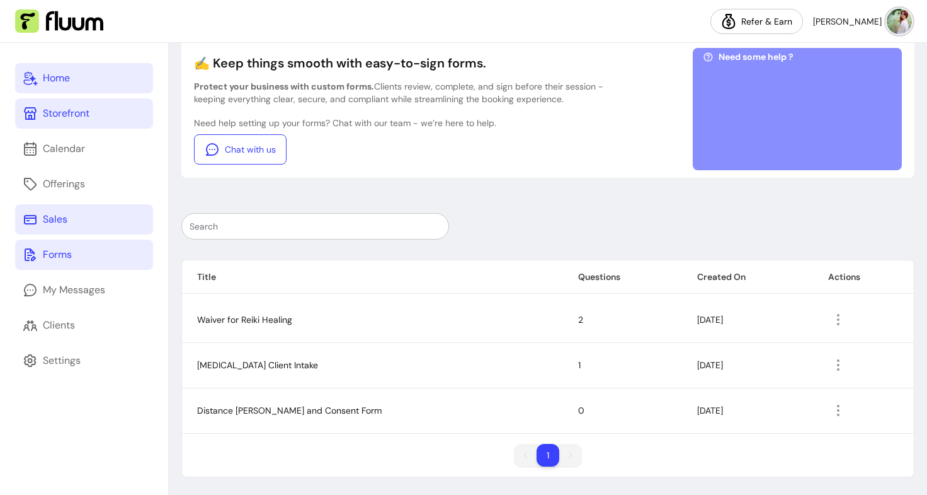
click at [86, 74] on link "Home" at bounding box center [84, 78] width 138 height 30
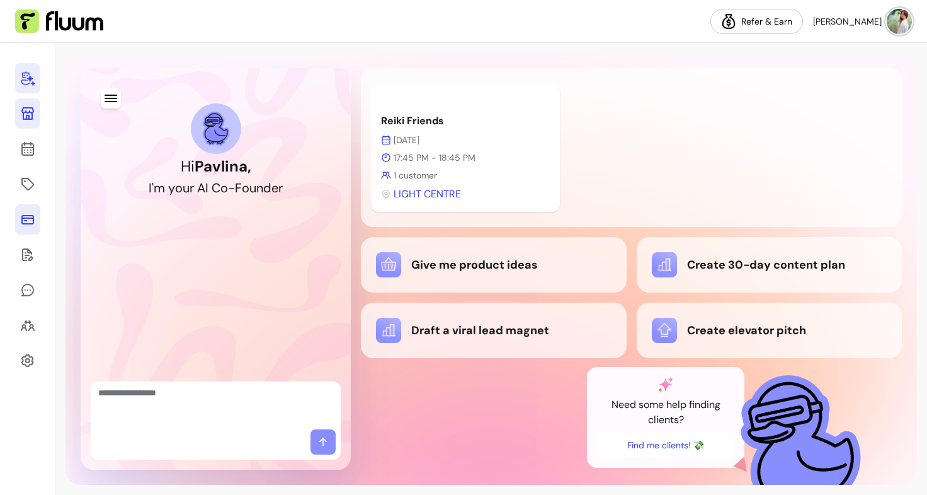
click at [901, 22] on img at bounding box center [899, 21] width 25 height 25
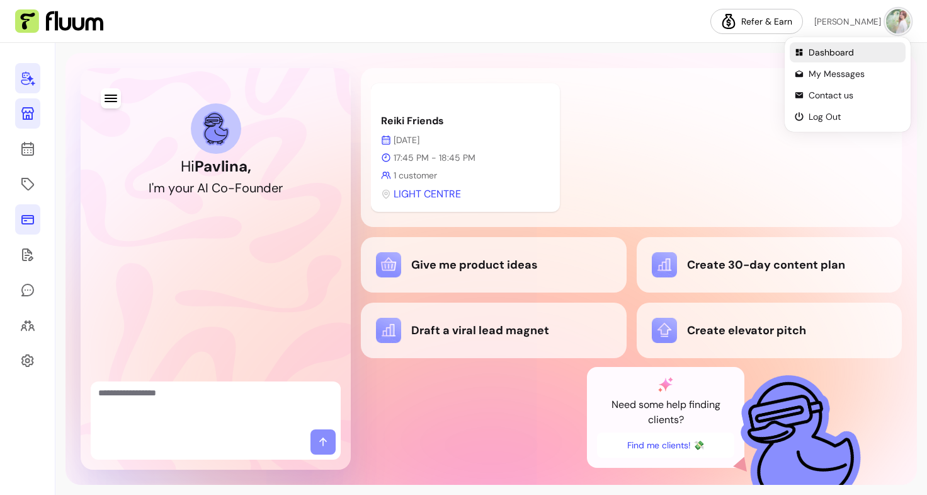
click at [812, 53] on span "Dashboard" at bounding box center [855, 52] width 92 height 13
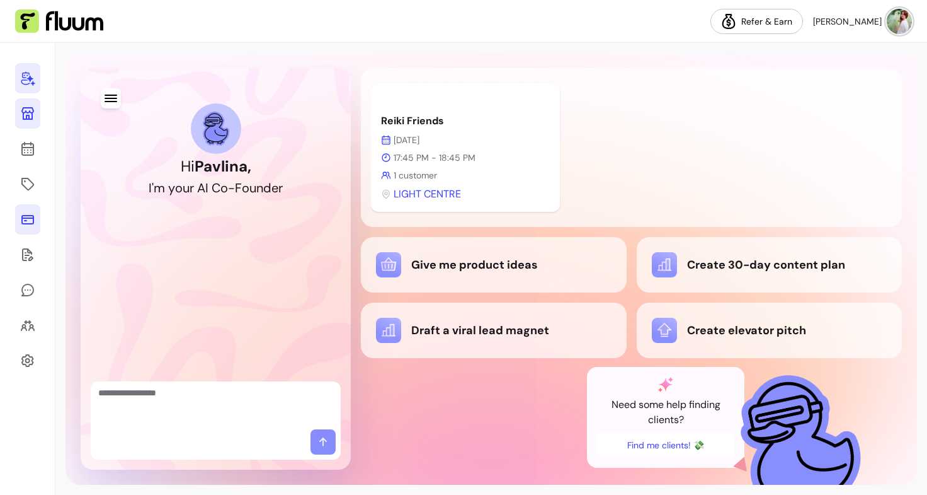
click at [910, 31] on button "[PERSON_NAME]" at bounding box center [862, 21] width 99 height 25
click at [656, 97] on div "Reiki Friends 15 Oct 17:45 PM - 18:45 PM 1 customer LIGHT CENTRE" at bounding box center [631, 147] width 521 height 139
click at [28, 121] on link at bounding box center [27, 113] width 25 height 30
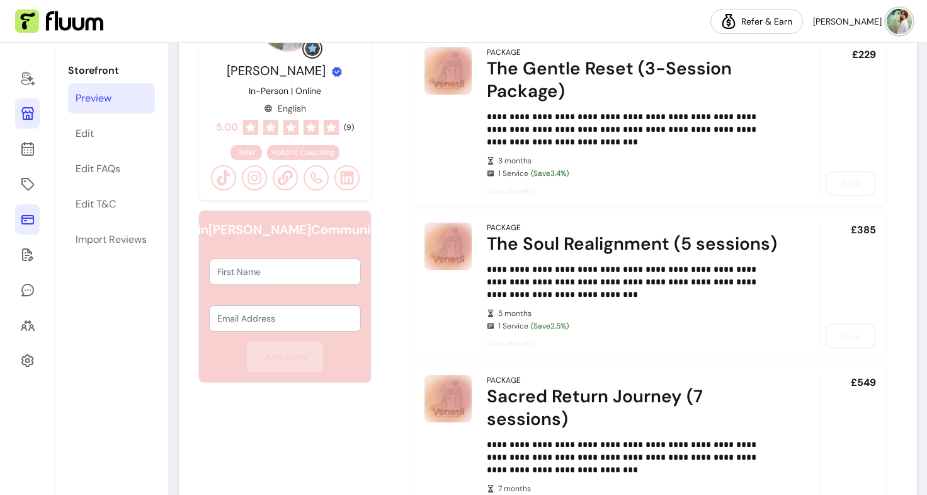
scroll to position [478, 0]
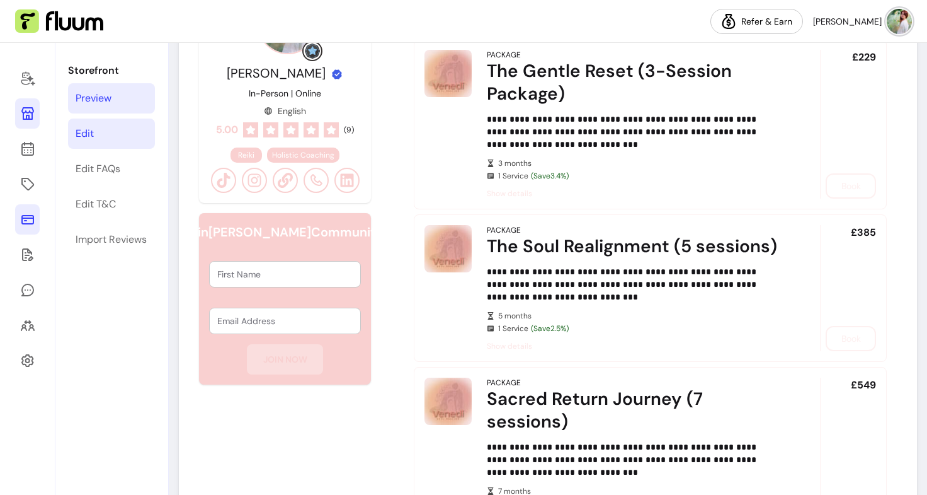
click at [108, 123] on link "Edit" at bounding box center [111, 133] width 87 height 30
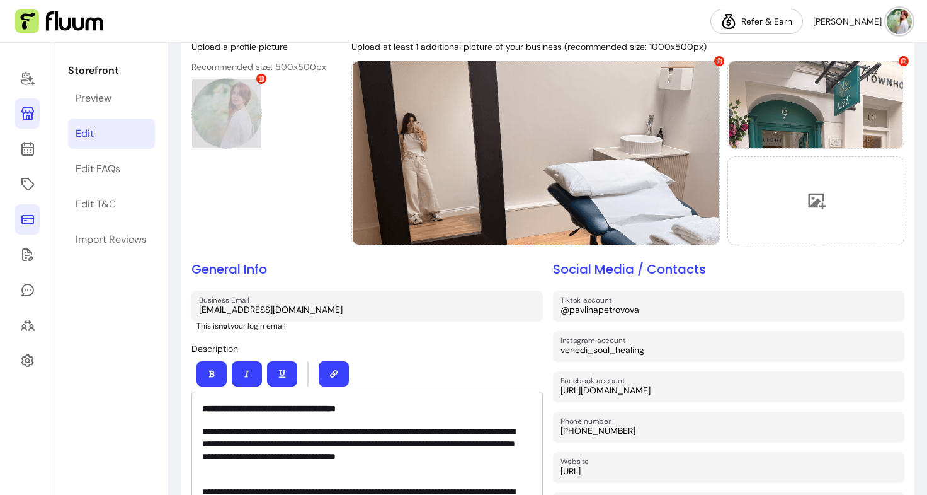
scroll to position [112, 0]
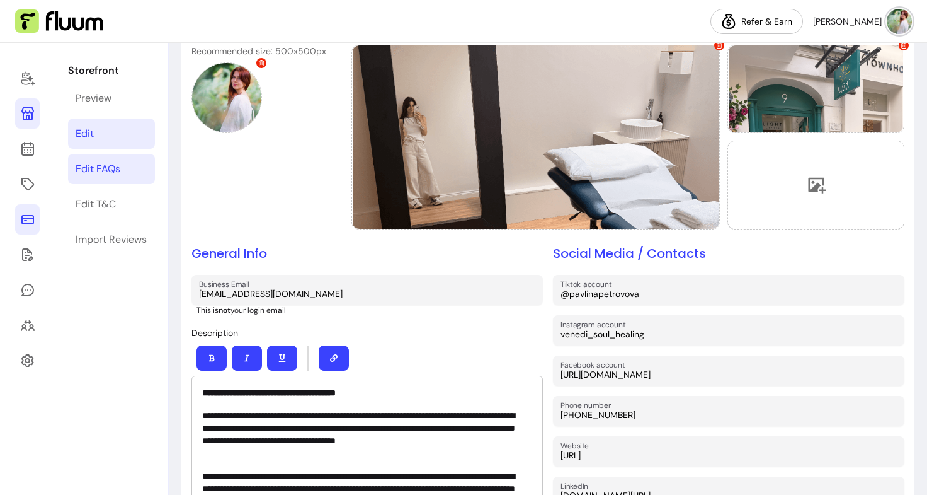
click at [94, 173] on div "Edit FAQs" at bounding box center [98, 168] width 45 height 15
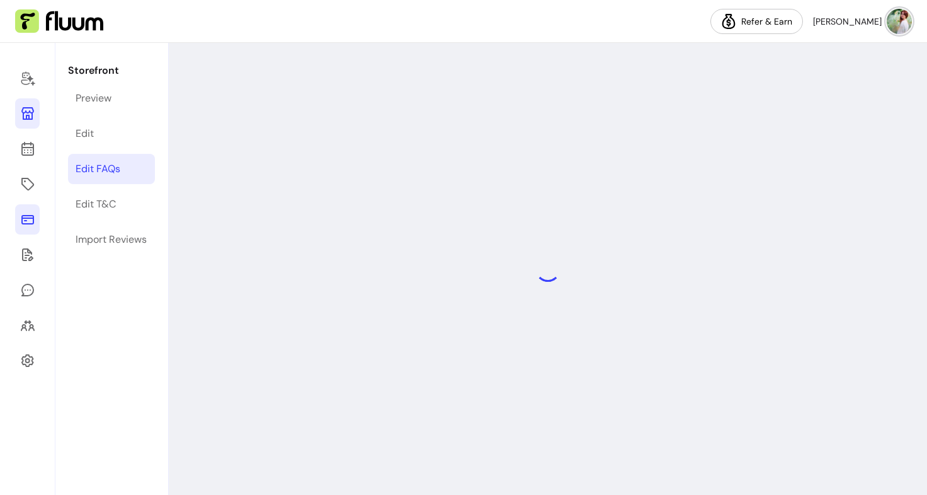
select select "*"
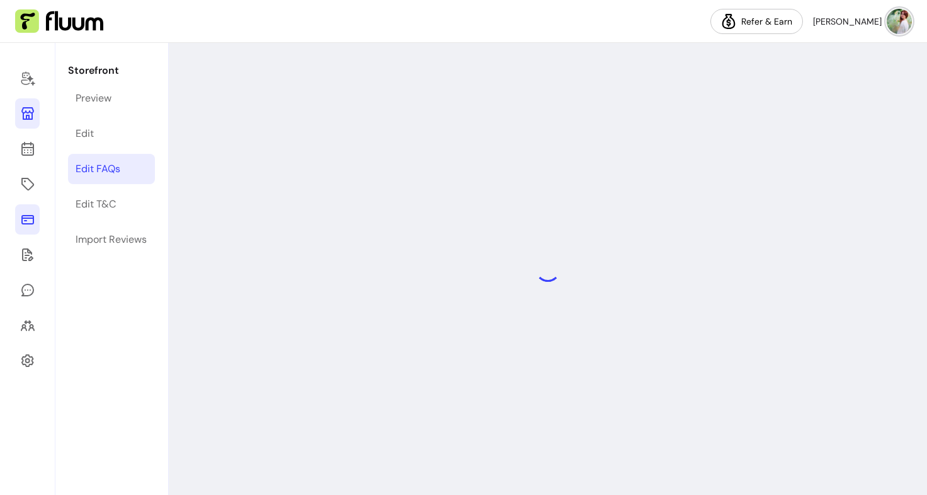
select select "*"
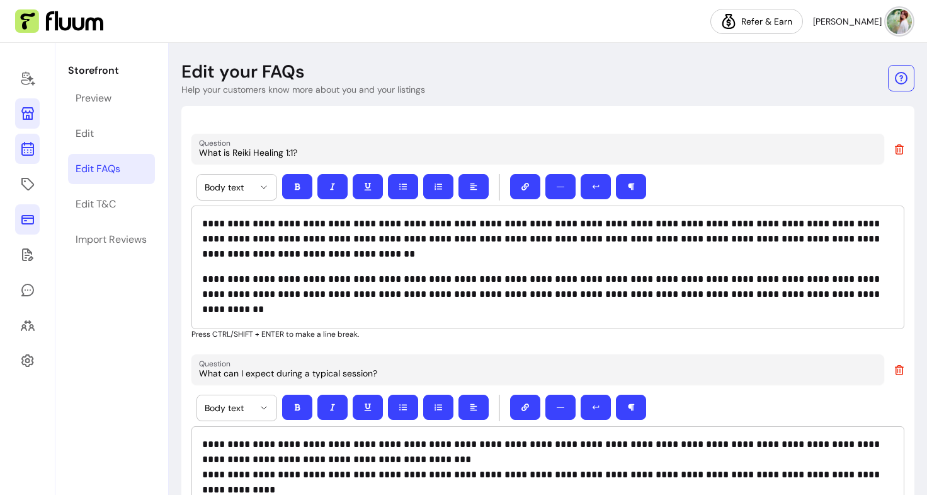
click at [33, 144] on icon at bounding box center [28, 99] width 214 height 180
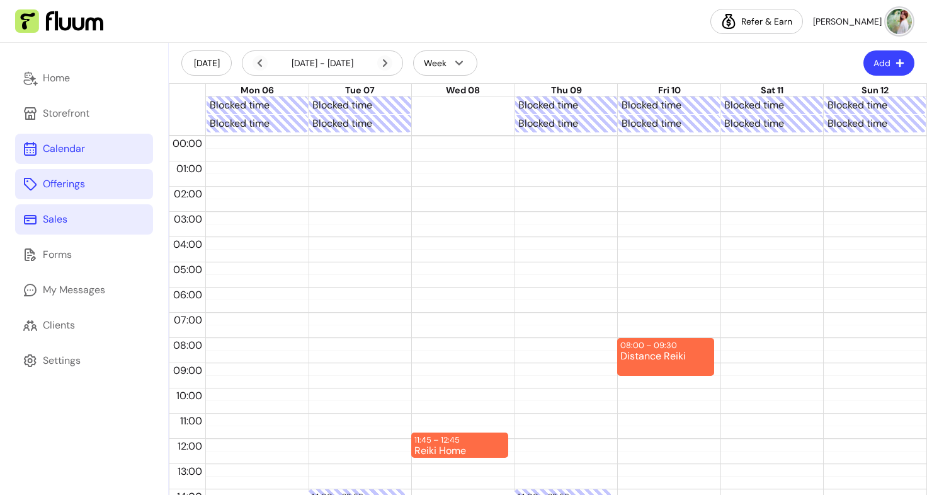
click at [37, 170] on link "Offerings" at bounding box center [84, 184] width 138 height 30
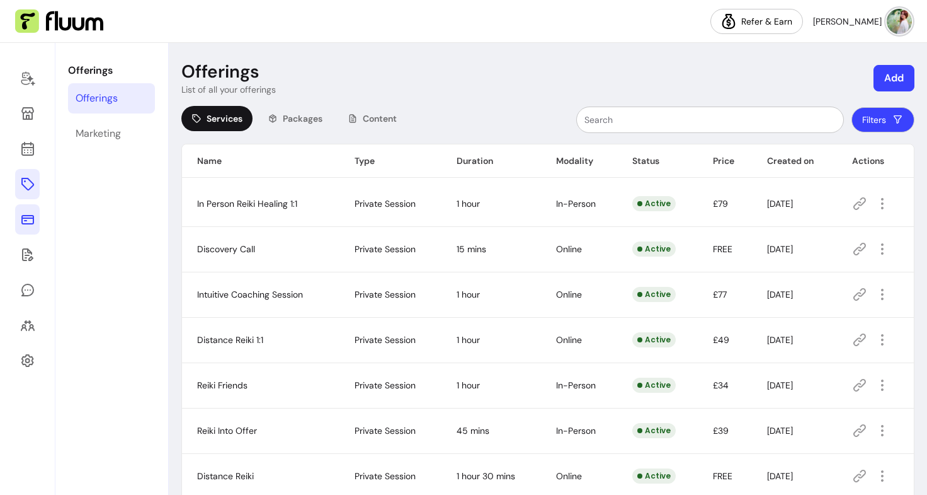
click at [31, 224] on icon at bounding box center [27, 219] width 15 height 15
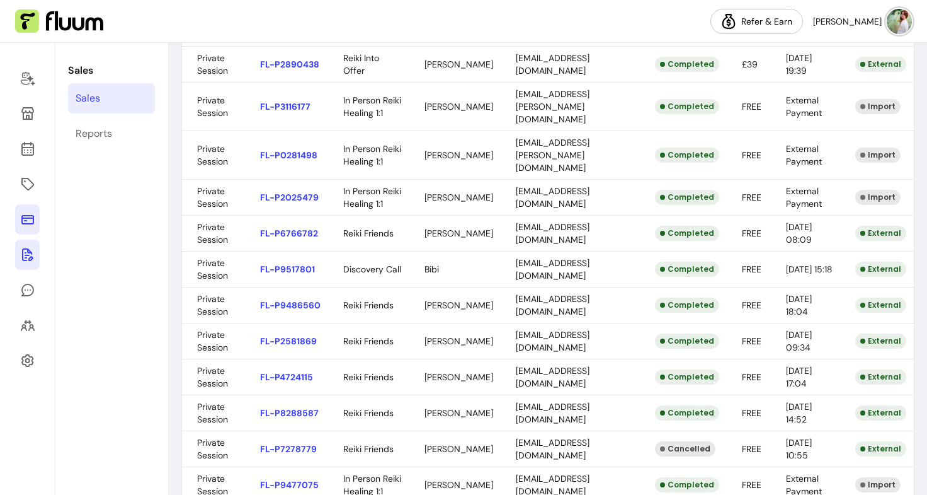
click at [25, 255] on icon at bounding box center [27, 254] width 11 height 13
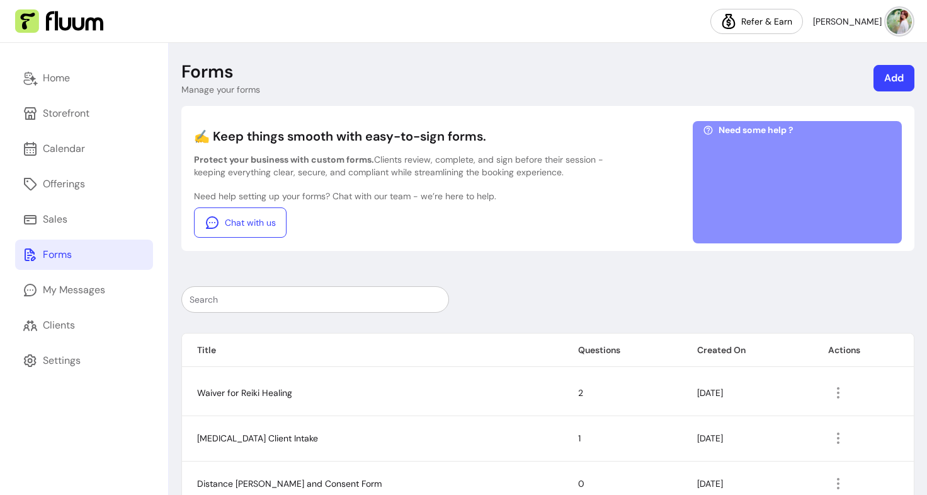
scroll to position [73, 0]
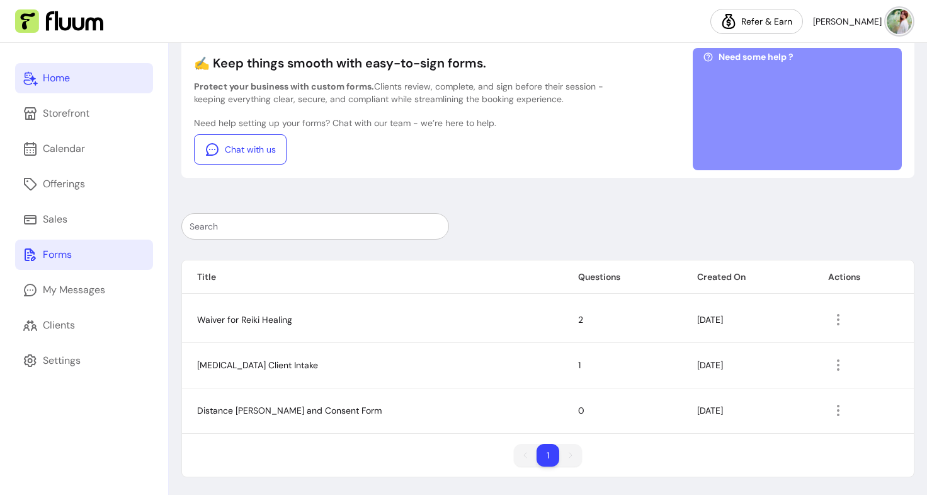
click at [58, 71] on div "Home" at bounding box center [56, 78] width 27 height 15
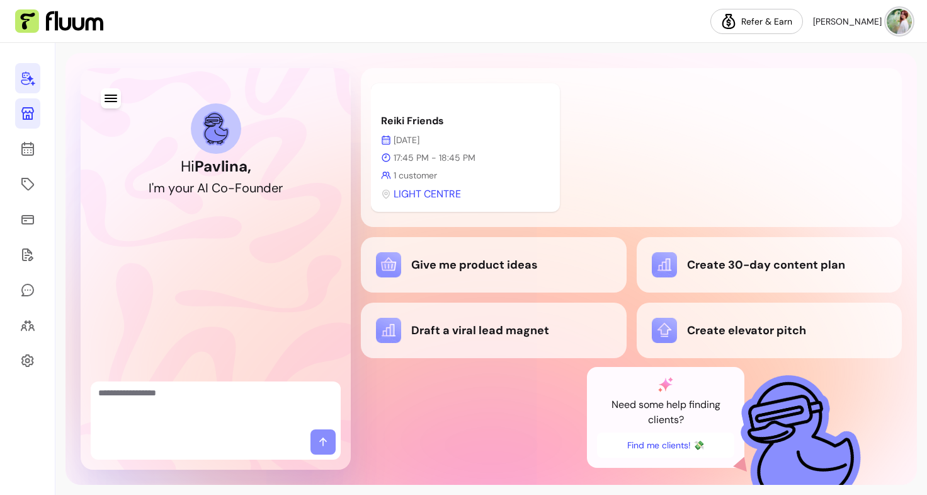
click at [38, 115] on link at bounding box center [27, 113] width 25 height 30
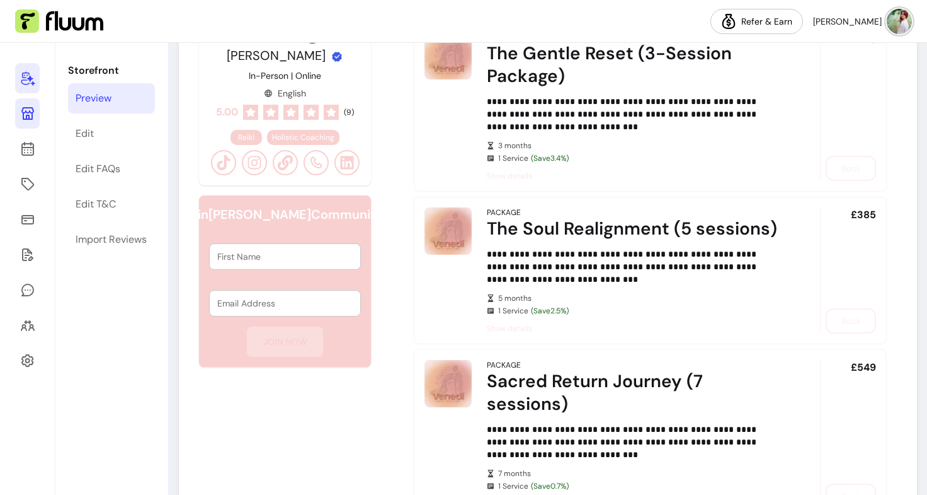
scroll to position [500, 0]
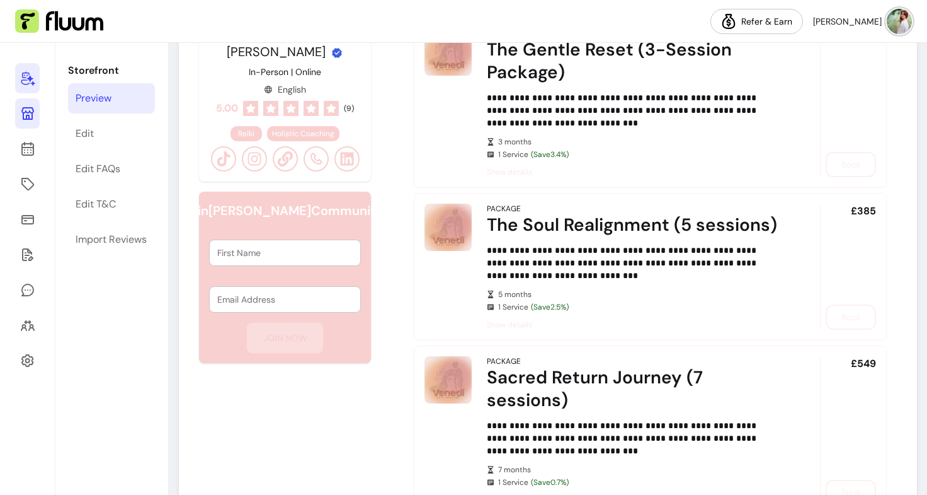
click at [41, 149] on div at bounding box center [27, 269] width 55 height 452
click at [31, 147] on icon at bounding box center [28, 99] width 214 height 180
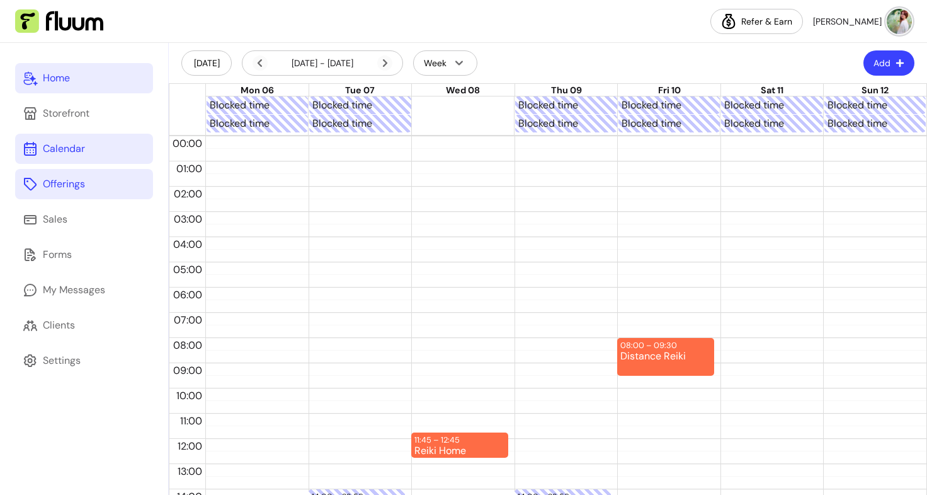
click at [43, 186] on div "Offerings" at bounding box center [64, 183] width 42 height 15
